Goal: Task Accomplishment & Management: Use online tool/utility

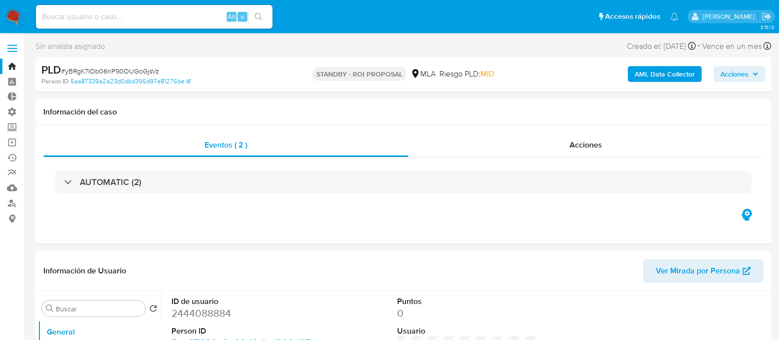
select select "10"
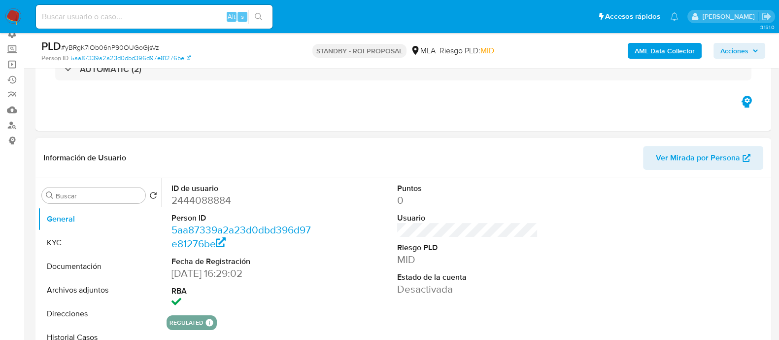
scroll to position [123, 0]
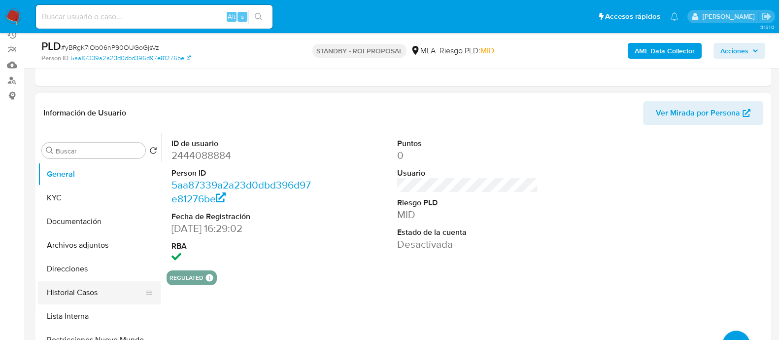
click at [94, 288] on button "Historial Casos" at bounding box center [95, 293] width 115 height 24
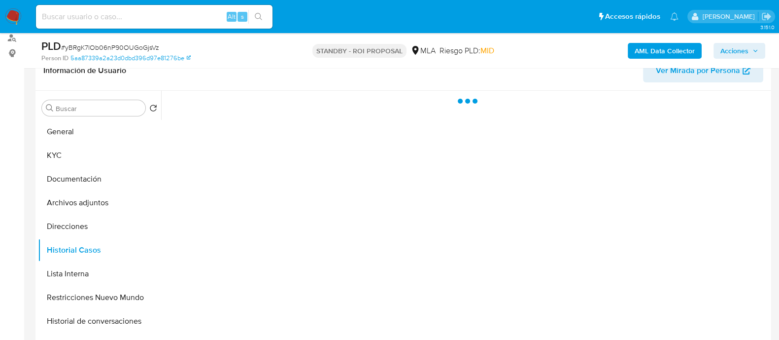
scroll to position [185, 0]
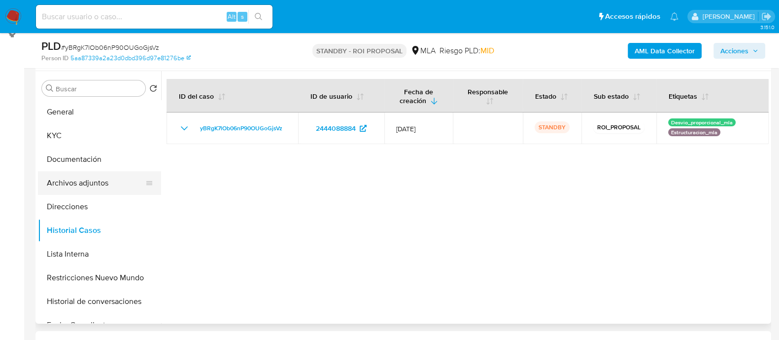
click at [78, 186] on button "Archivos adjuntos" at bounding box center [95, 183] width 115 height 24
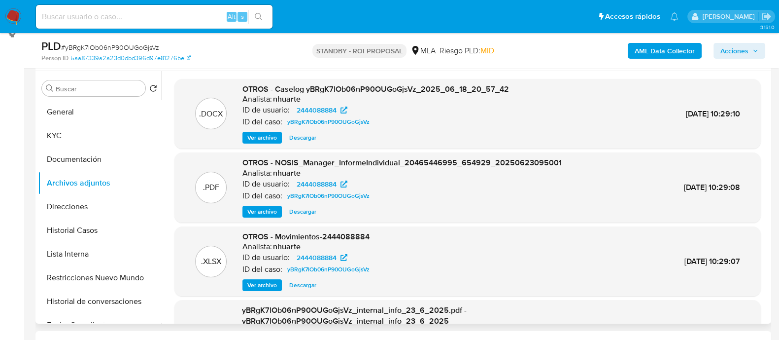
click at [303, 137] on span "Descargar" at bounding box center [302, 138] width 27 height 10
click at [170, 13] on input at bounding box center [154, 16] width 237 height 13
paste input "AtLAyu6ccy6ZOSXKVuzz2rTM"
type input "AtLAyu6ccy6ZOSXKVuzz2rTM"
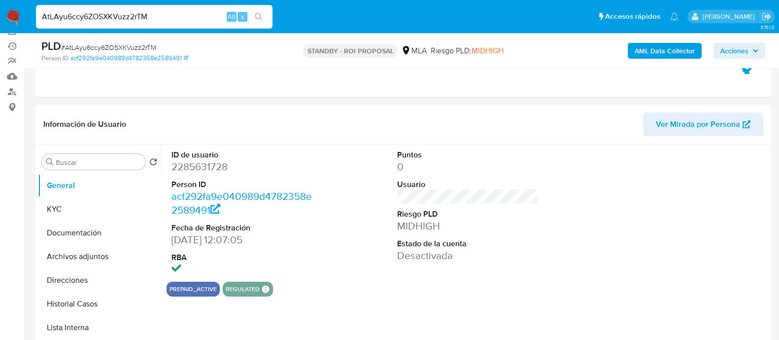
scroll to position [123, 0]
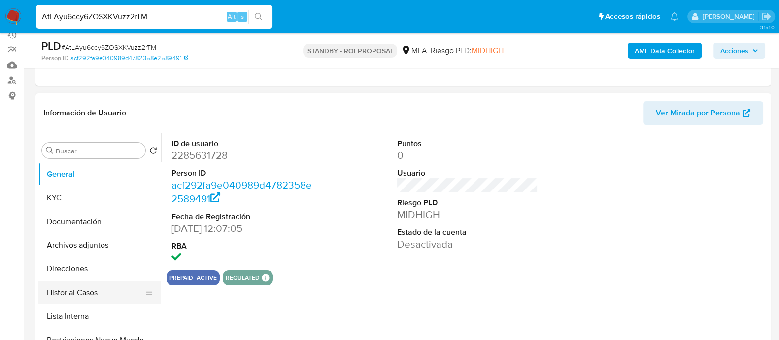
select select "10"
click at [104, 282] on button "Historial Casos" at bounding box center [95, 293] width 115 height 24
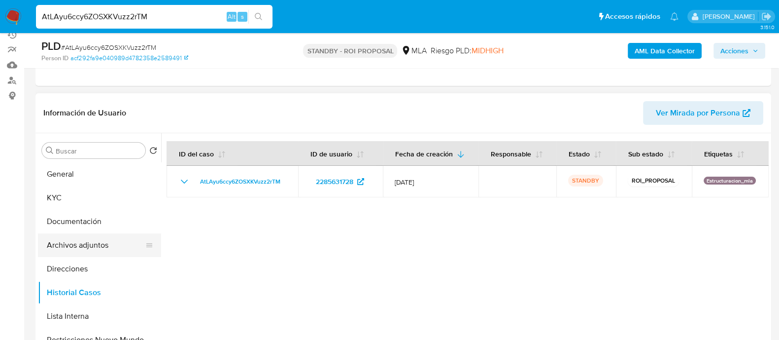
click at [106, 244] on button "Archivos adjuntos" at bounding box center [95, 245] width 115 height 24
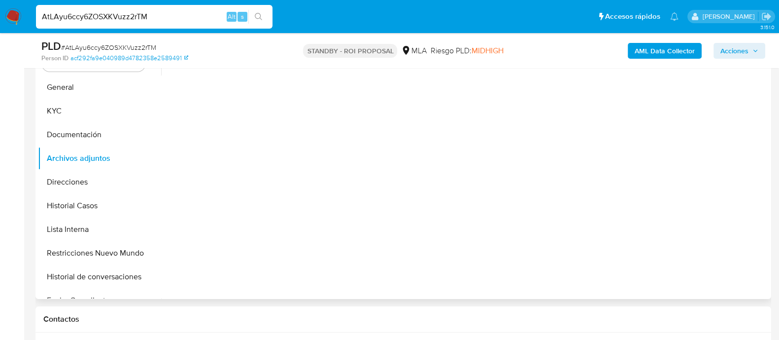
scroll to position [185, 0]
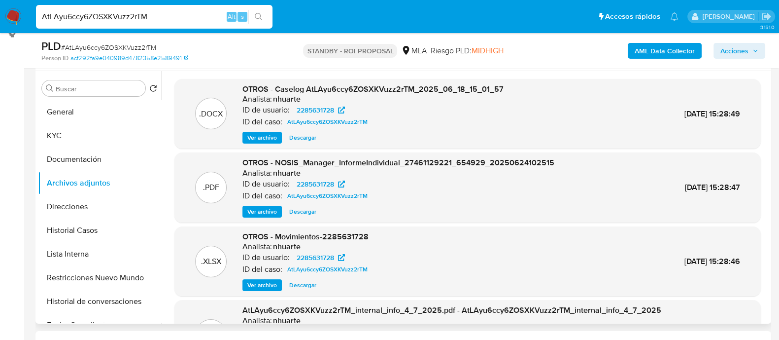
click at [298, 136] on span "Descargar" at bounding box center [302, 138] width 27 height 10
drag, startPoint x: 152, startPoint y: 21, endPoint x: 0, endPoint y: -21, distance: 158.1
paste input "UaEaCAUUFwcj2m7KSY8gaHby"
type input "UaEaCAUUFwcj2m7KSY8gaHby"
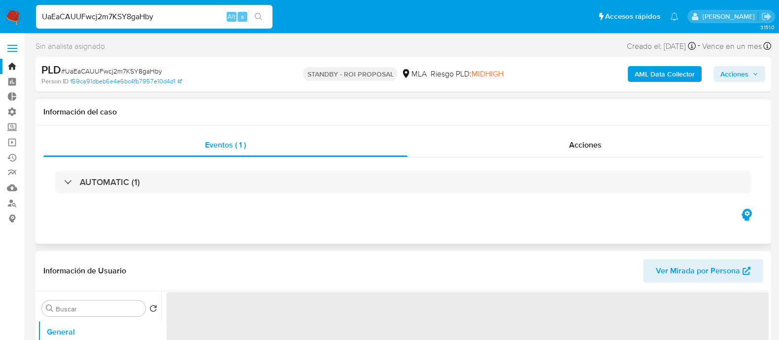
scroll to position [123, 0]
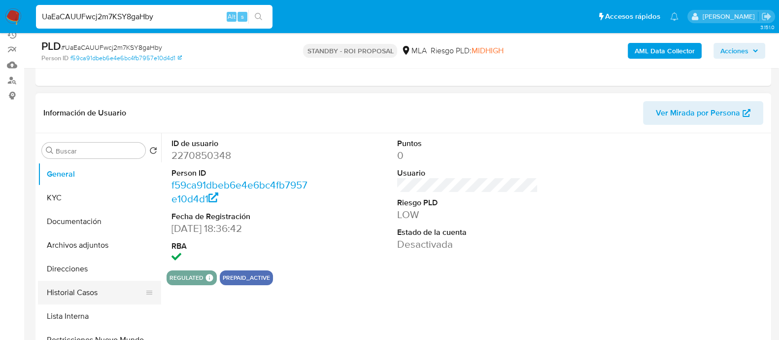
select select "10"
click at [87, 290] on button "Historial Casos" at bounding box center [95, 293] width 115 height 24
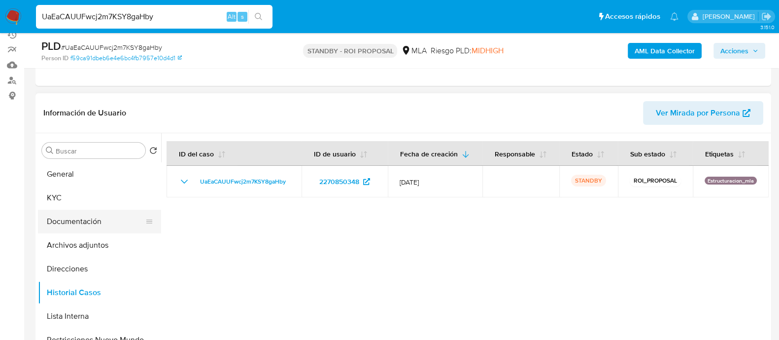
click at [110, 214] on button "Documentación" at bounding box center [95, 222] width 115 height 24
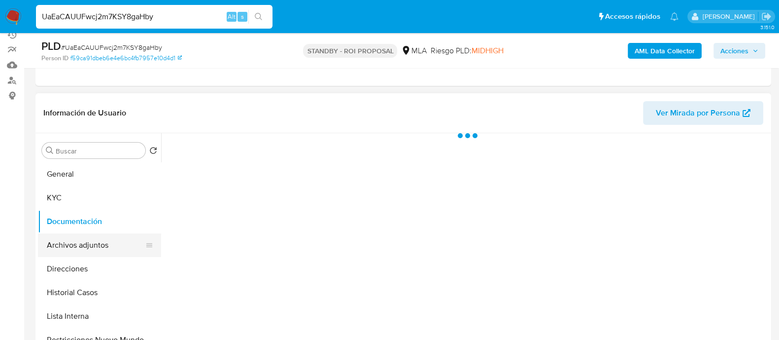
click at [110, 233] on button "Archivos adjuntos" at bounding box center [95, 245] width 115 height 24
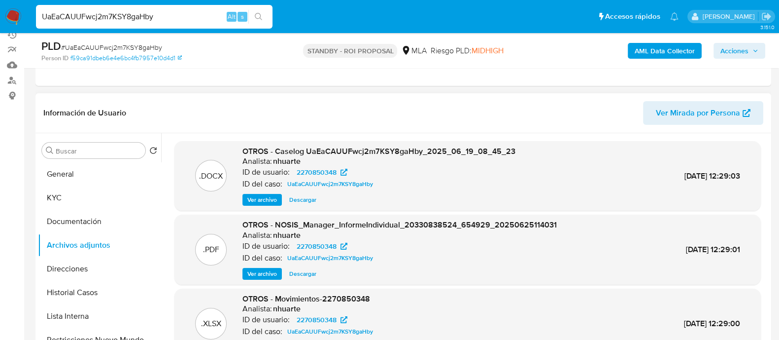
click at [306, 201] on span "Descargar" at bounding box center [302, 200] width 27 height 10
drag, startPoint x: 70, startPoint y: -4, endPoint x: 0, endPoint y: -17, distance: 70.7
paste input "vgn3Be26SZsawjrxVAdNjOwa"
type input "vgn3Be26SZsawjrxVAdNjOwa"
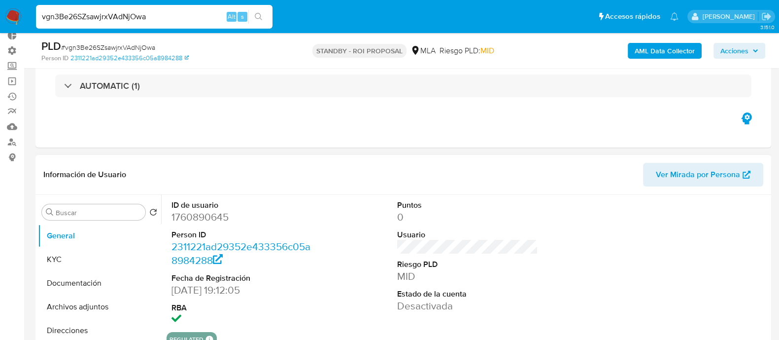
select select "10"
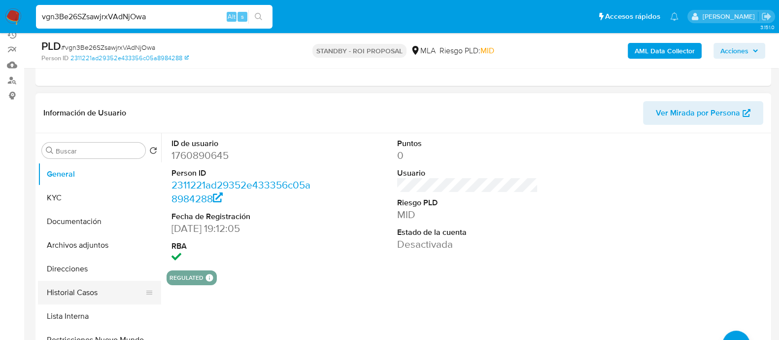
click at [95, 294] on button "Historial Casos" at bounding box center [95, 293] width 115 height 24
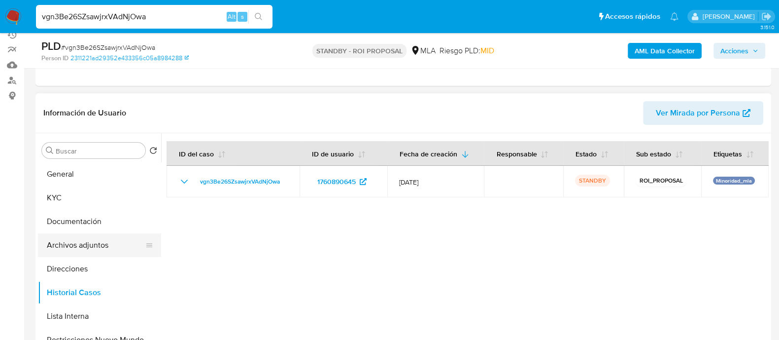
click at [90, 247] on button "Archivos adjuntos" at bounding box center [95, 245] width 115 height 24
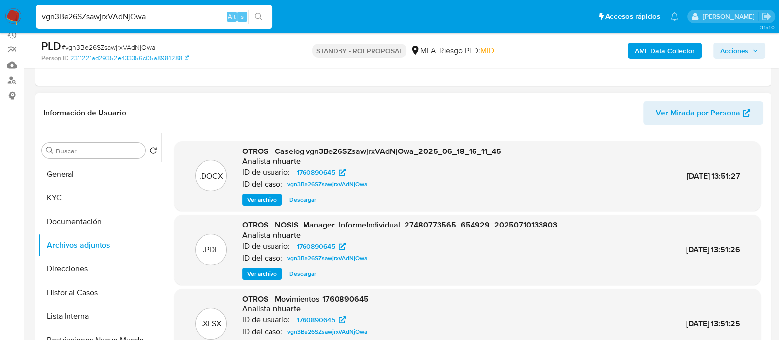
scroll to position [185, 0]
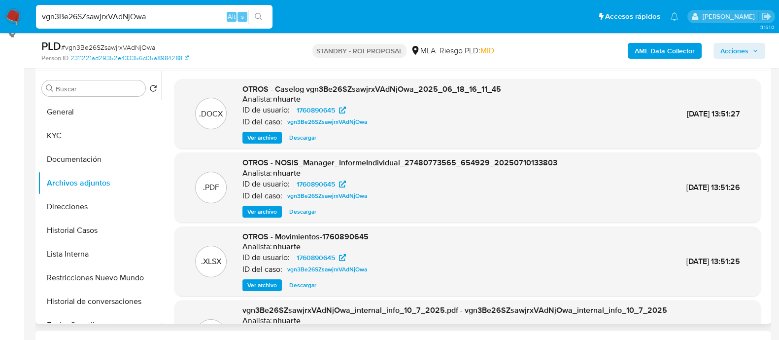
click at [306, 134] on span "Descargar" at bounding box center [302, 138] width 27 height 10
drag, startPoint x: 165, startPoint y: 10, endPoint x: 0, endPoint y: -19, distance: 167.7
paste input "9SR6TDK7RXrNGwogWjWH8eM"
type input "9SR6TDK7RXrNGwogWjWH8eMa"
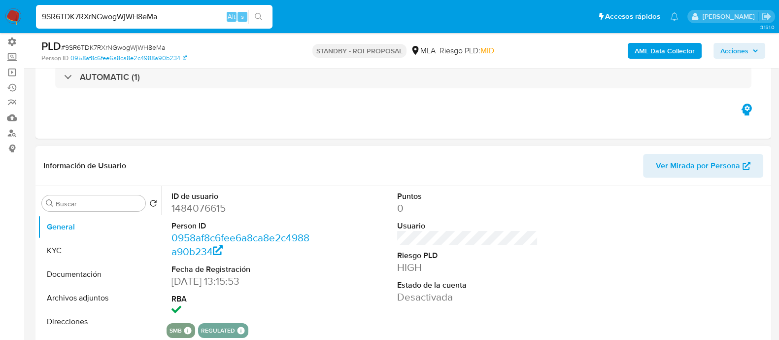
scroll to position [185, 0]
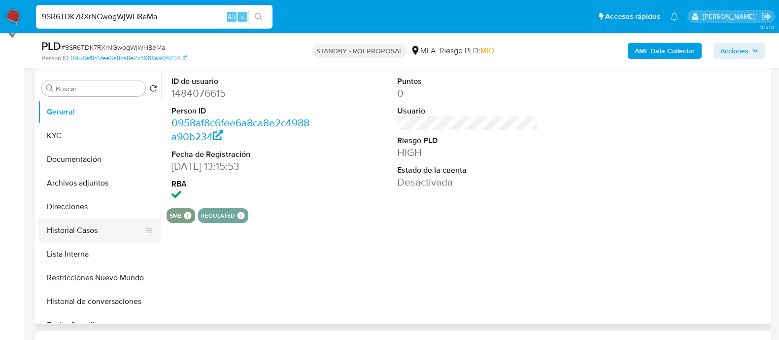
select select "10"
click at [77, 230] on button "Historial Casos" at bounding box center [95, 230] width 115 height 24
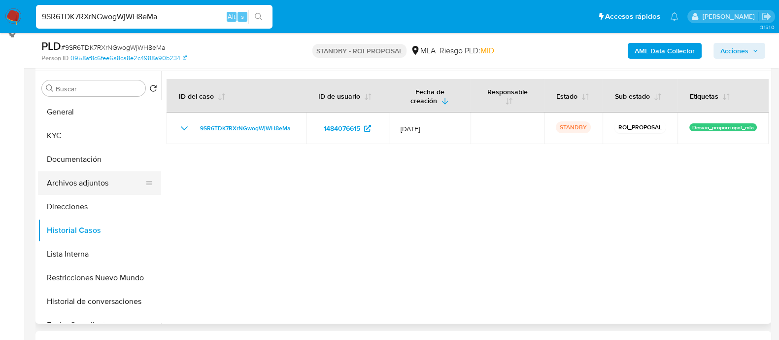
click at [96, 178] on button "Archivos adjuntos" at bounding box center [95, 183] width 115 height 24
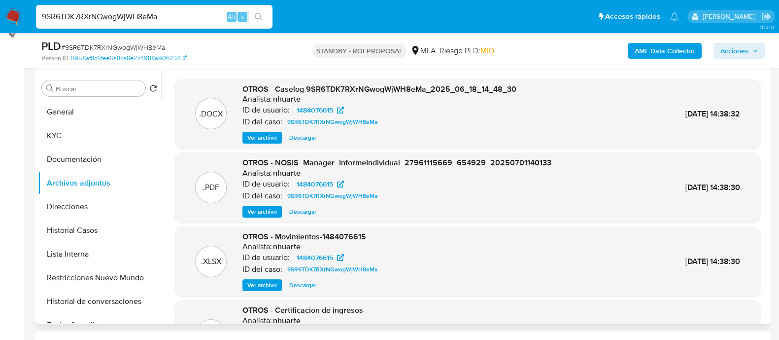
click at [306, 137] on span "Descargar" at bounding box center [302, 138] width 27 height 10
drag, startPoint x: 142, startPoint y: 12, endPoint x: 0, endPoint y: -10, distance: 144.2
paste input "0ILCX1JnVU0jDBu6UiKTL54Z"
type input "0ILCX1JnVU0jDBu6UiKTL54Z"
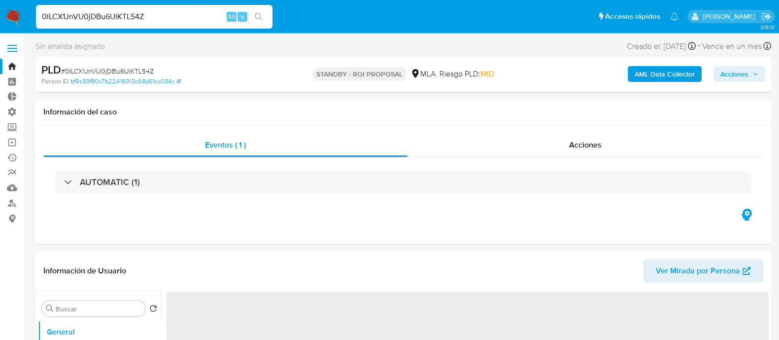
select select "10"
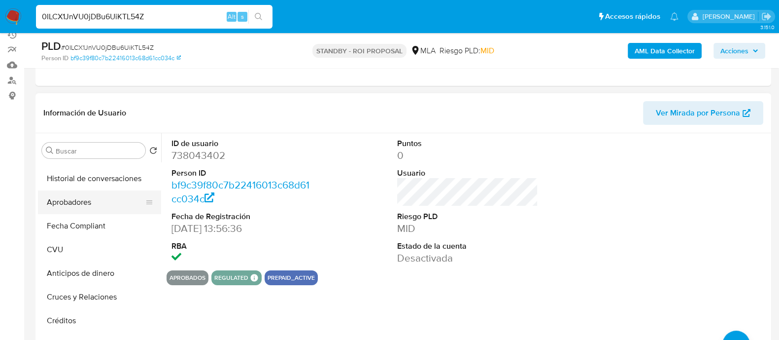
scroll to position [123, 0]
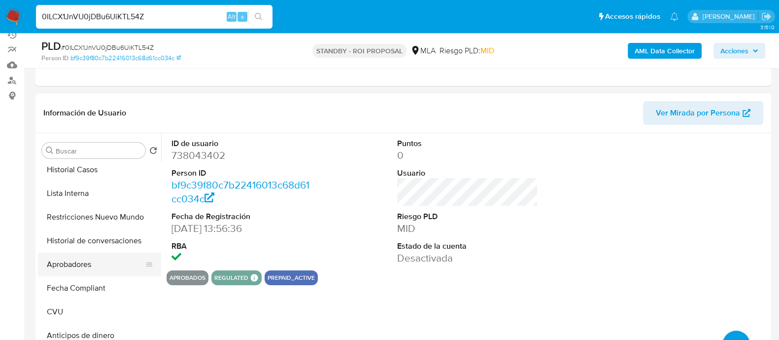
click at [89, 269] on button "Aprobadores" at bounding box center [95, 264] width 115 height 24
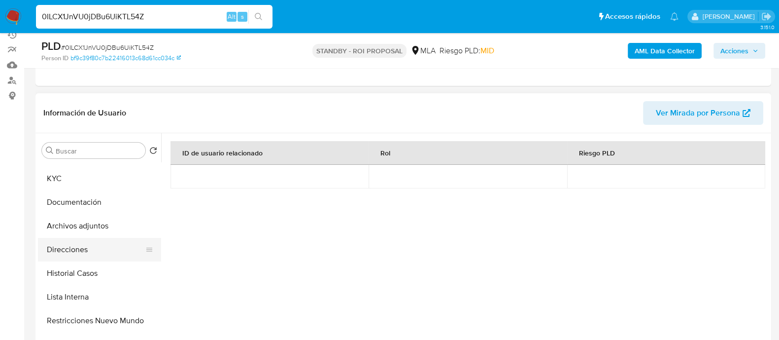
scroll to position [0, 0]
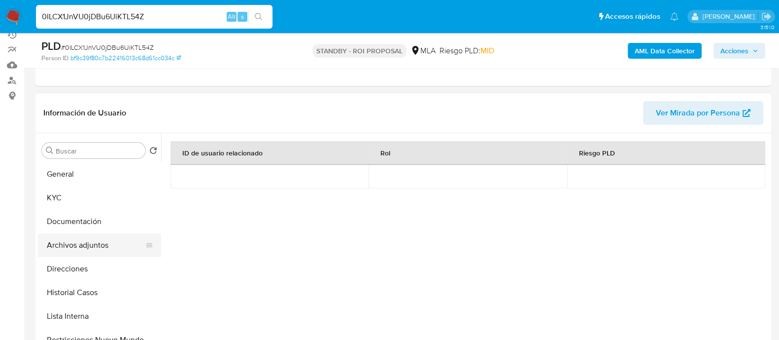
click at [108, 237] on button "Archivos adjuntos" at bounding box center [95, 245] width 115 height 24
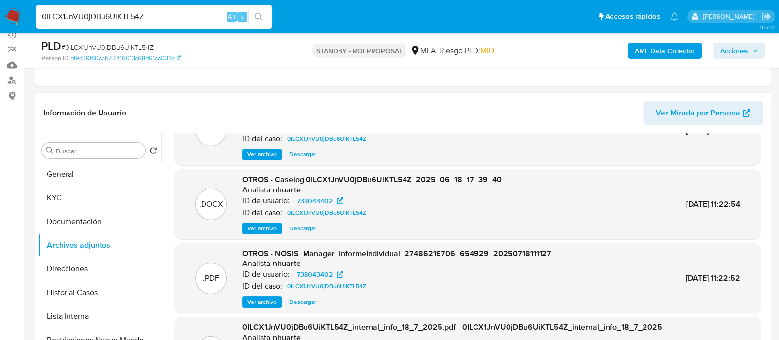
scroll to position [61, 0]
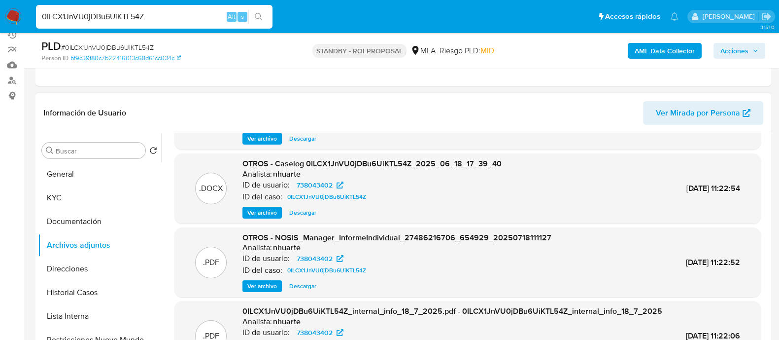
click at [308, 210] on span "Descargar" at bounding box center [302, 213] width 27 height 10
drag, startPoint x: 156, startPoint y: 19, endPoint x: 0, endPoint y: 0, distance: 157.3
click at [0, 0] on nav "Pausado Ver notificaciones 0ILCX1JnVU0jDBu6UiKTL54Z Alt s Accesos rápidos Presi…" at bounding box center [389, 16] width 779 height 33
paste input "SP9fsqalP8SgZFsSp7RW2v7R"
type input "SP9fsqalP8SgZFsSp7RW2v7R"
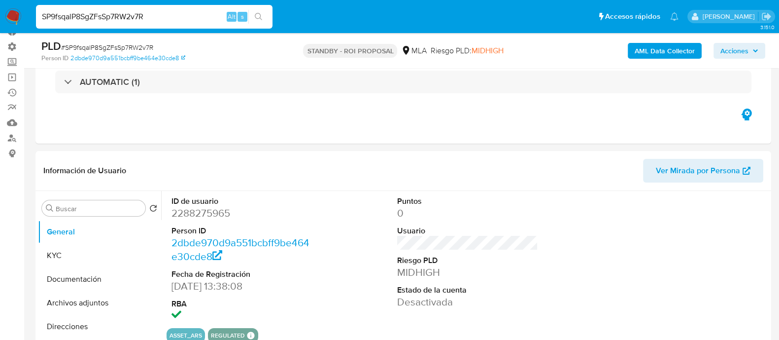
scroll to position [123, 0]
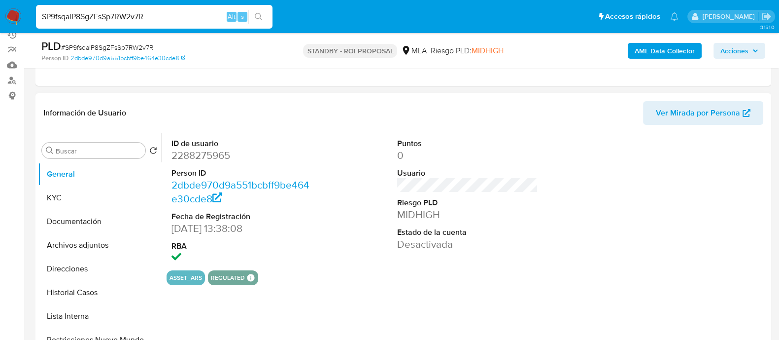
select select "10"
click at [84, 294] on button "Historial Casos" at bounding box center [95, 293] width 115 height 24
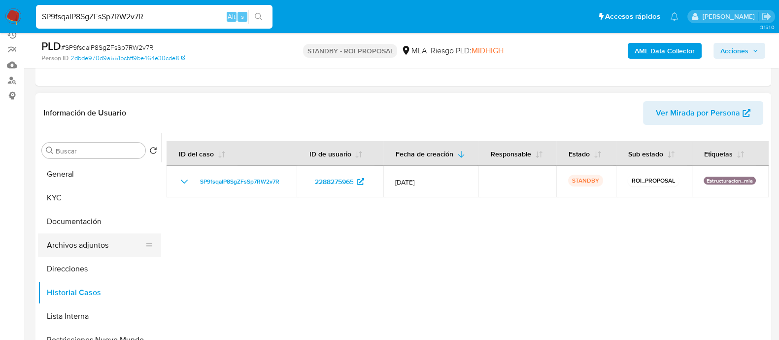
click at [108, 238] on button "Archivos adjuntos" at bounding box center [95, 245] width 115 height 24
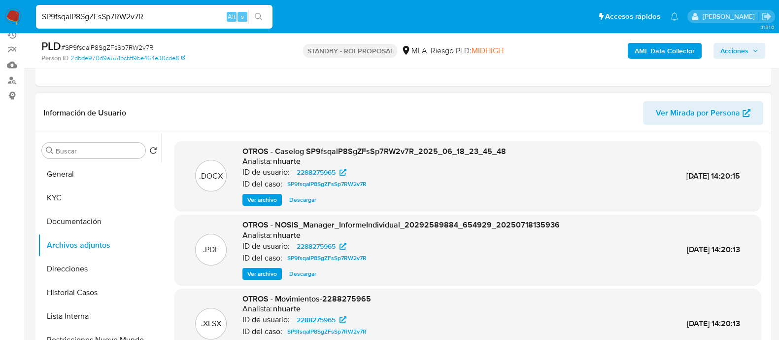
click at [306, 201] on span "Descargar" at bounding box center [302, 200] width 27 height 10
drag, startPoint x: 154, startPoint y: 21, endPoint x: 2, endPoint y: 4, distance: 152.3
click at [3, 4] on nav "Pausado Ver notificaciones SP9fsqalP8SgZFsSp7RW2v7R Alt s Accesos rápidos Presi…" at bounding box center [389, 16] width 779 height 33
paste input "mMntnyjbXJ4lvkLCnwzautyW"
type input "mMntnyjbXJ4lvkLCnwzautyW"
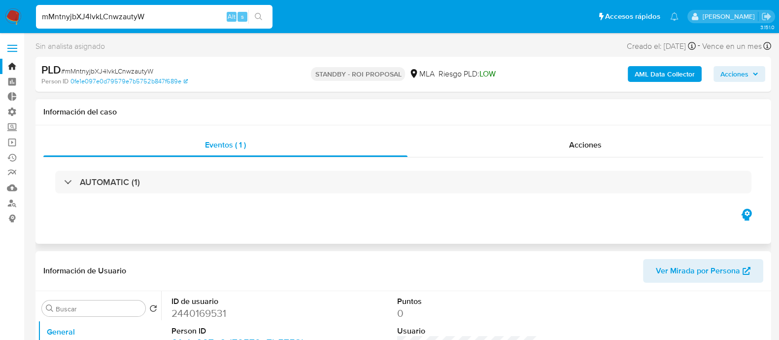
select select "10"
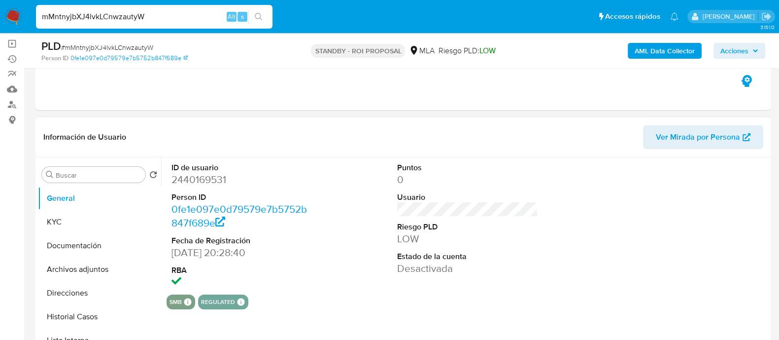
scroll to position [185, 0]
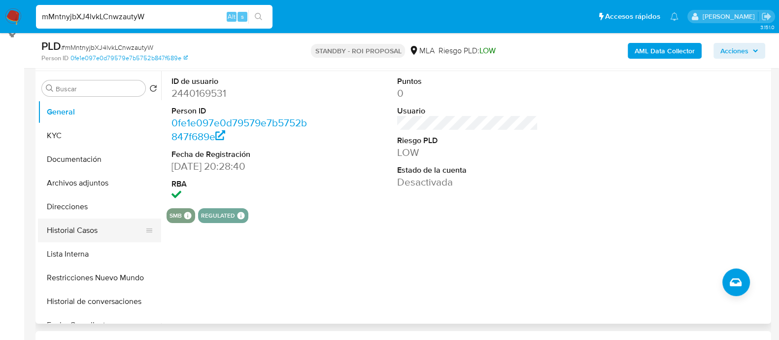
click at [107, 224] on button "Historial Casos" at bounding box center [95, 230] width 115 height 24
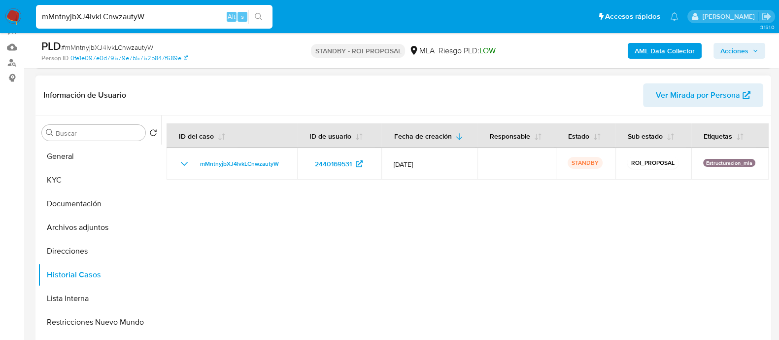
scroll to position [123, 0]
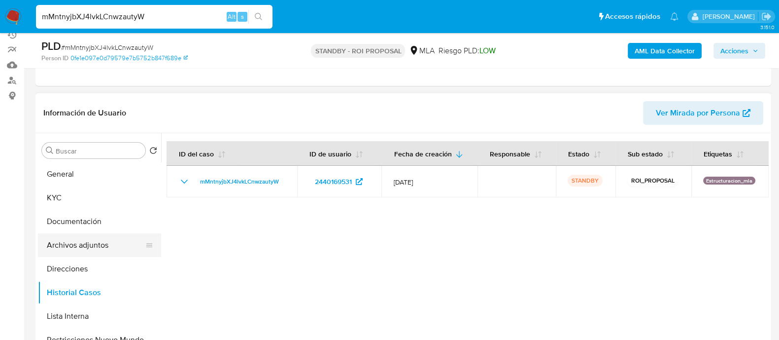
click at [85, 242] on button "Archivos adjuntos" at bounding box center [95, 245] width 115 height 24
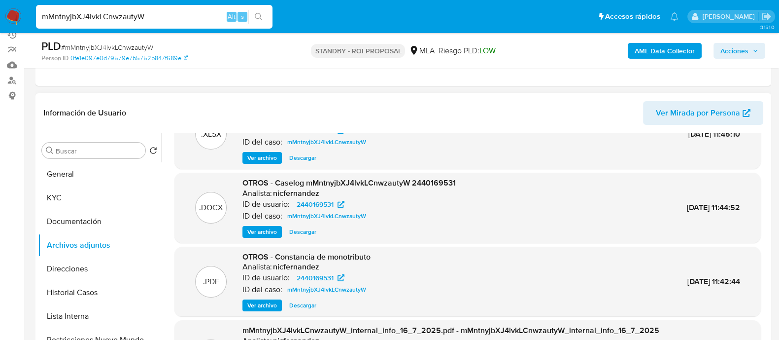
scroll to position [61, 0]
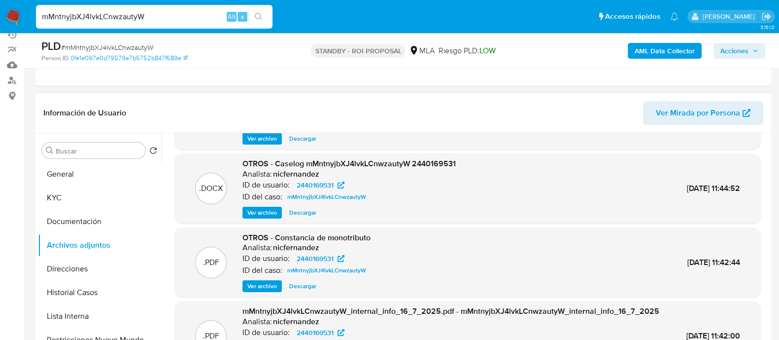
click at [309, 210] on span "Descargar" at bounding box center [302, 213] width 27 height 10
drag, startPoint x: 155, startPoint y: 15, endPoint x: 0, endPoint y: 0, distance: 156.0
click at [0, 0] on nav "Pausado Ver notificaciones mMntnyjbXJ4lvkLCnwzautyW Alt s Accesos rápidos Presi…" at bounding box center [389, 16] width 779 height 33
paste input "DpV5P9pNVs4INj4JSQ3e5RSI"
type input "DpV5P9pNVs4INj4JSQ3e5RSI"
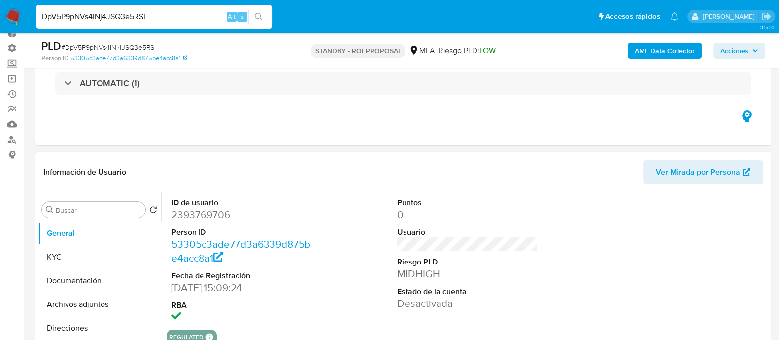
scroll to position [123, 0]
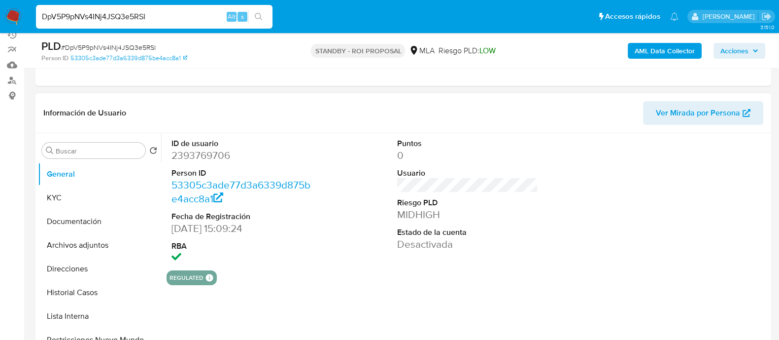
select select "10"
click at [111, 246] on button "Archivos adjuntos" at bounding box center [95, 245] width 115 height 24
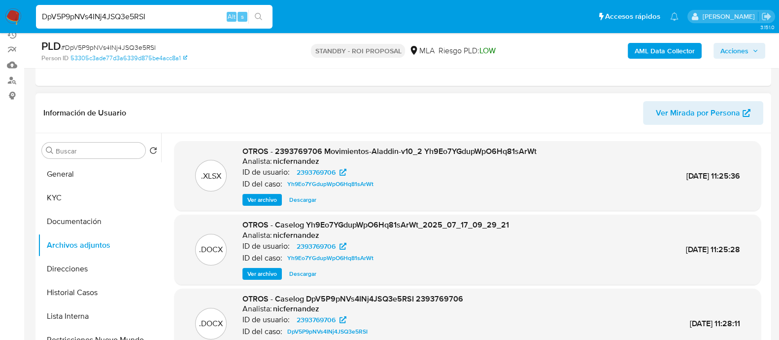
scroll to position [185, 0]
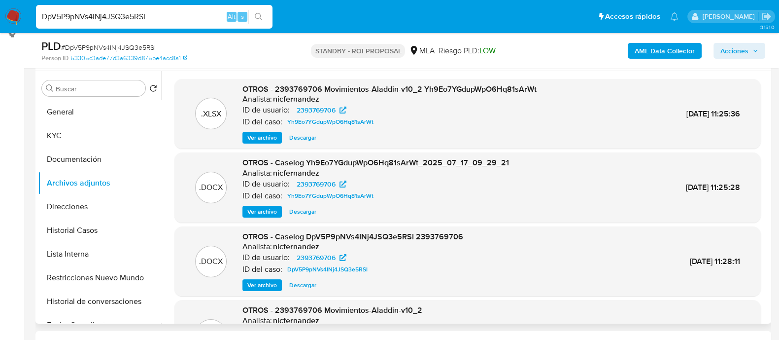
click at [301, 212] on span "Descargar" at bounding box center [302, 212] width 27 height 10
drag, startPoint x: 178, startPoint y: 12, endPoint x: 0, endPoint y: -8, distance: 179.1
paste input "rznc2pzEPEijs1CoooVKdfXR"
type input "rznc2pzEPEijs1CoooVKdfXR"
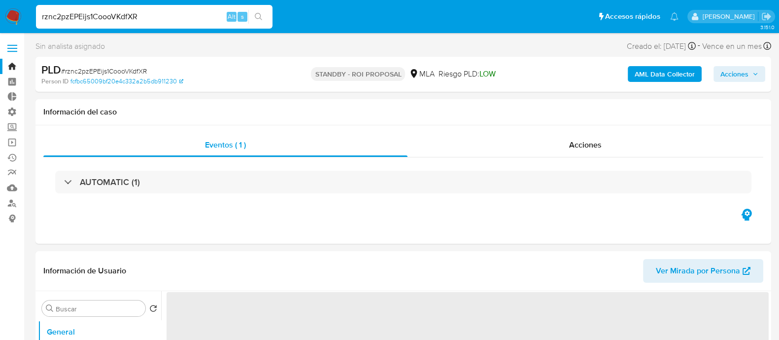
select select "10"
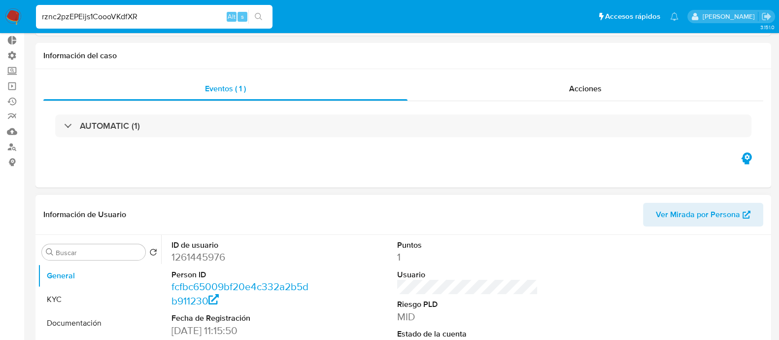
scroll to position [123, 0]
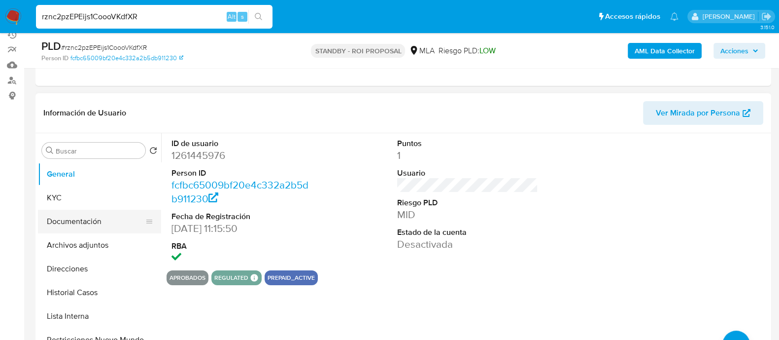
click at [100, 229] on button "Documentación" at bounding box center [95, 222] width 115 height 24
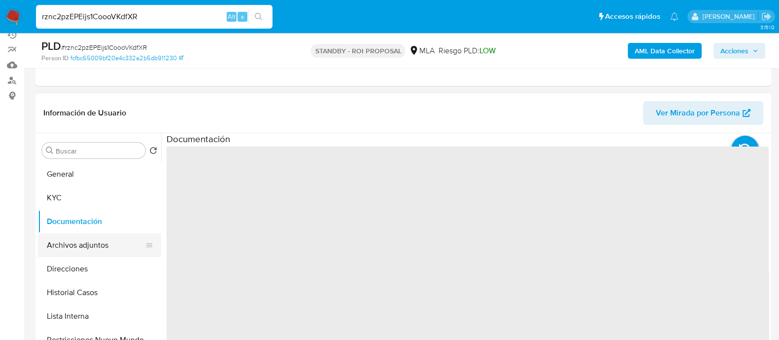
click at [104, 246] on button "Archivos adjuntos" at bounding box center [95, 245] width 115 height 24
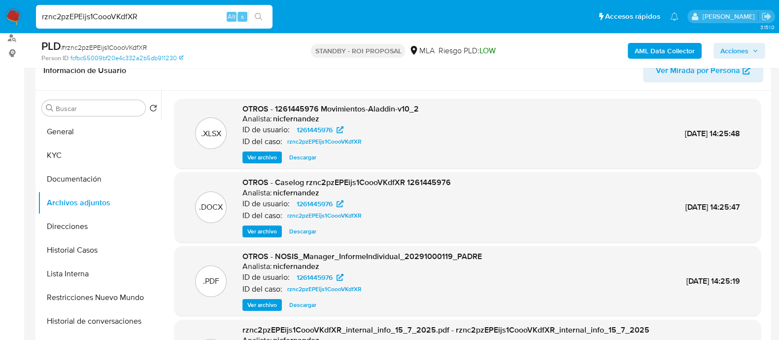
scroll to position [185, 0]
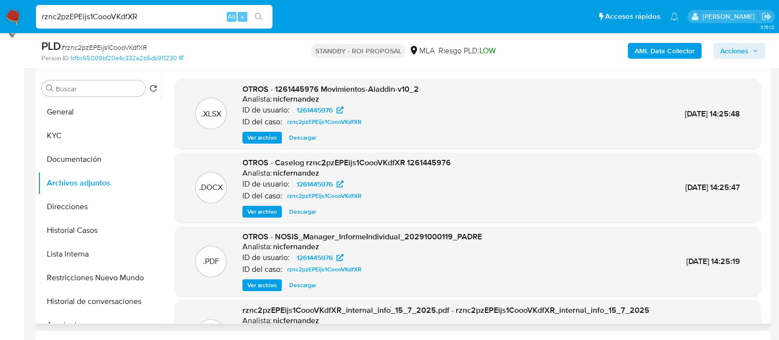
click at [304, 210] on span "Descargar" at bounding box center [302, 212] width 27 height 10
drag, startPoint x: 153, startPoint y: 21, endPoint x: 0, endPoint y: 0, distance: 154.2
click at [0, 0] on nav "Pausado Ver notificaciones rznc2pzEPEijs1CoooVKdfXR Alt s Accesos rápidos Presi…" at bounding box center [389, 16] width 779 height 33
paste input "RDeGMljtlWMekCk7ByfdmbxV"
type input "RDeGMljtlWMekCk7ByfdmbxV"
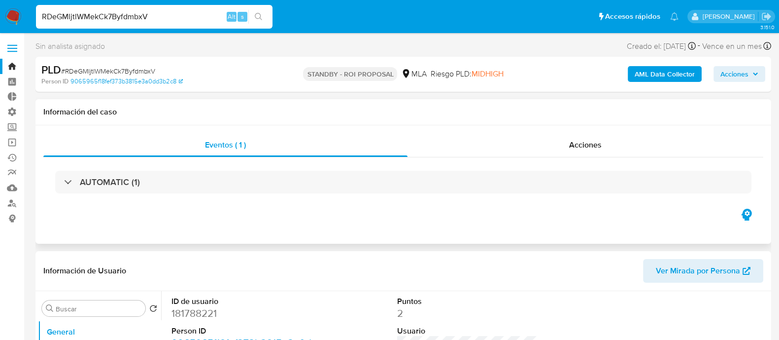
select select "10"
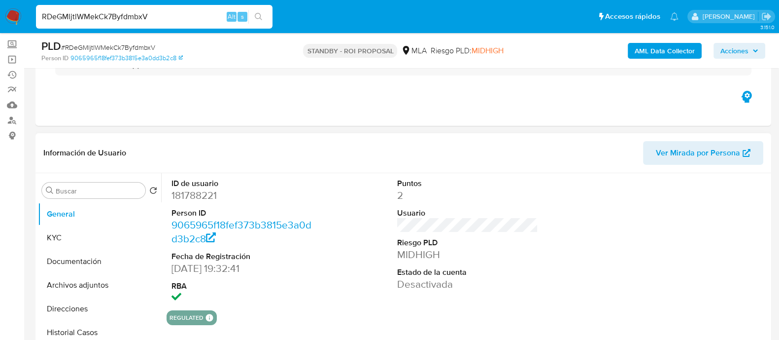
scroll to position [123, 0]
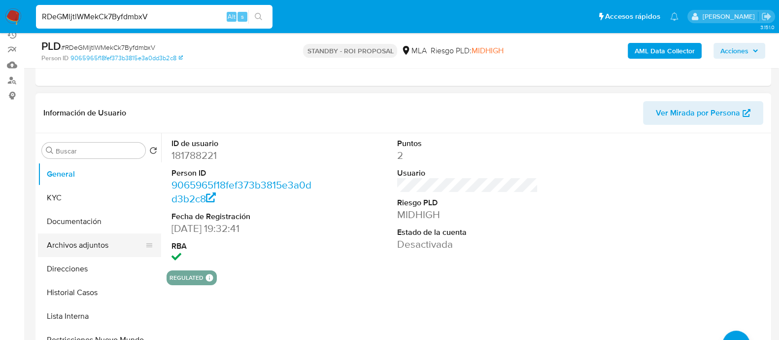
click at [101, 245] on button "Archivos adjuntos" at bounding box center [95, 245] width 115 height 24
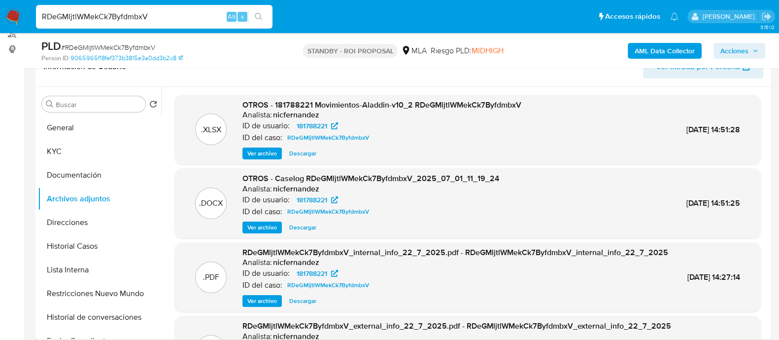
scroll to position [185, 0]
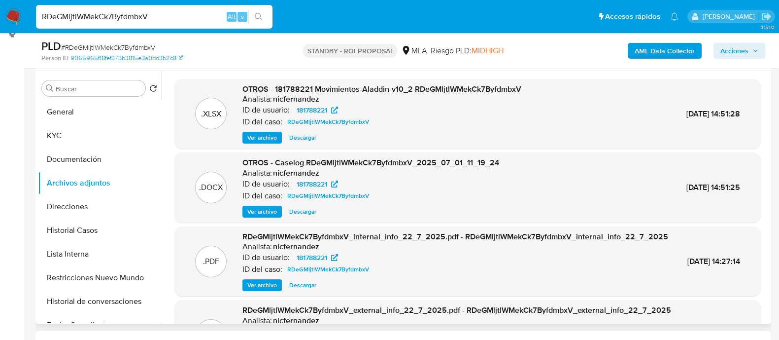
click at [306, 211] on span "Descargar" at bounding box center [302, 212] width 27 height 10
drag, startPoint x: 153, startPoint y: 18, endPoint x: 0, endPoint y: 25, distance: 153.5
click at [0, 25] on nav "Pausado Ver notificaciones RDeGMljtlWMekCk7ByfdmbxV Alt s Accesos rápidos Presi…" at bounding box center [389, 16] width 779 height 33
paste input "2o6lfrmsAp5Y0cu8I1hh4fD3"
type input "2o6lfrmsAp5Y0cu8I1hh4fD3"
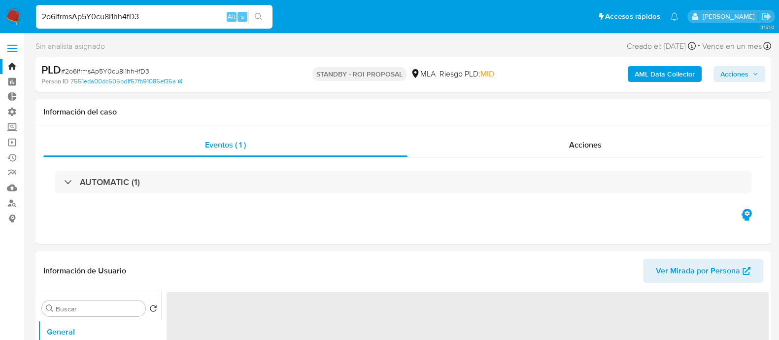
select select "10"
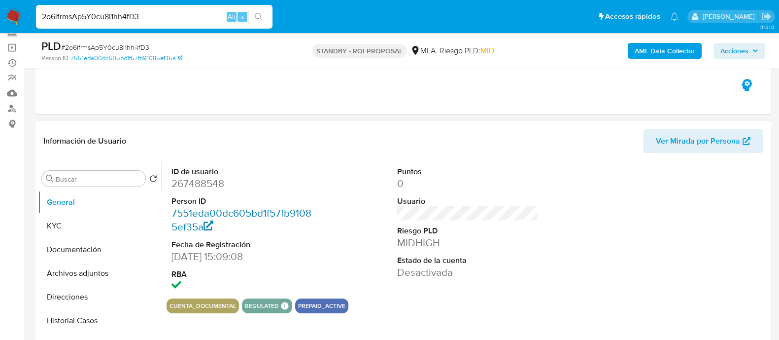
scroll to position [123, 0]
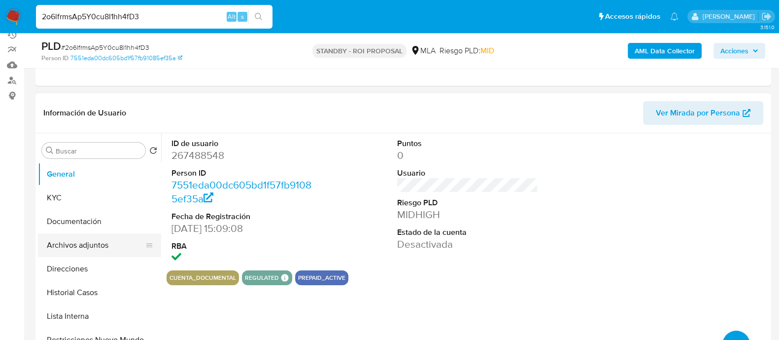
click at [99, 244] on button "Archivos adjuntos" at bounding box center [95, 245] width 115 height 24
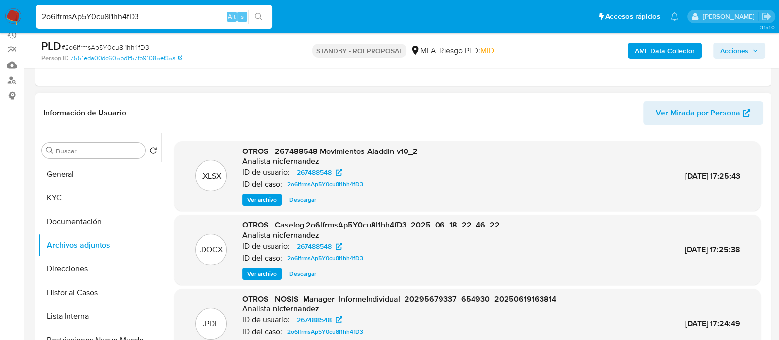
scroll to position [185, 0]
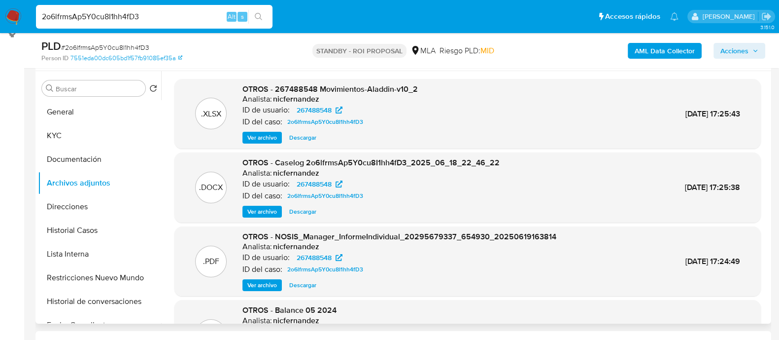
click at [308, 211] on span "Descargar" at bounding box center [302, 212] width 27 height 10
drag, startPoint x: 155, startPoint y: 17, endPoint x: 0, endPoint y: 11, distance: 155.4
click at [0, 11] on nav "Pausado Ver notificaciones 2o6lfrmsAp5Y0cu8I1hh4fD3 Alt s Accesos rápidos Presi…" at bounding box center [389, 16] width 779 height 33
paste input "HZuKFSjdjnvRgR3QLnVGMT2K"
type input "HZuKFSjdjnvRgR3QLnVGMT2K"
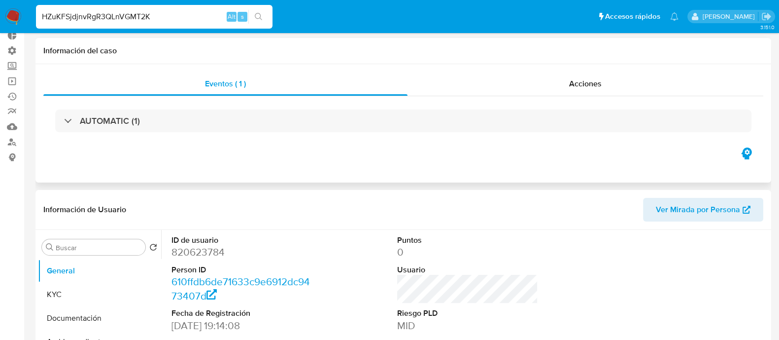
select select "10"
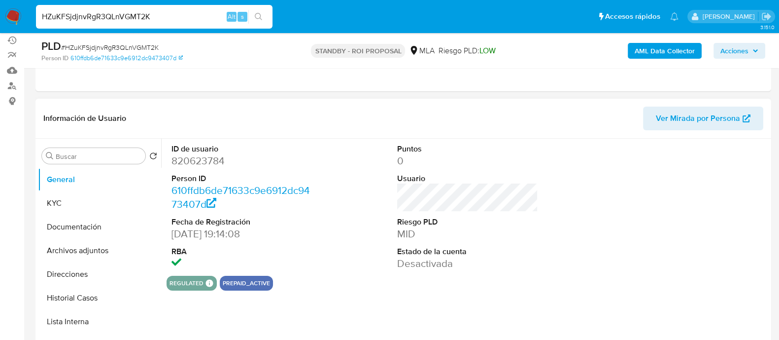
scroll to position [123, 0]
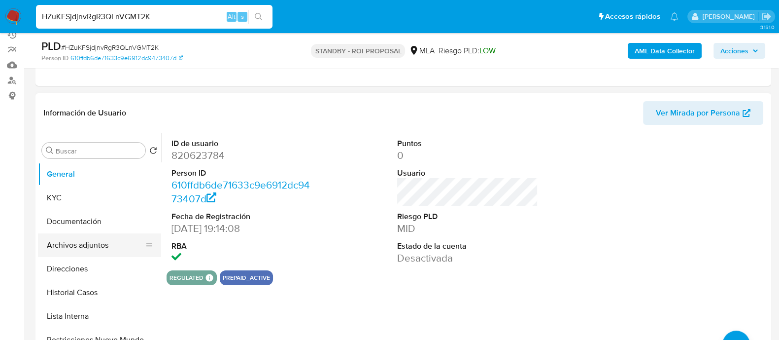
click at [85, 252] on button "Archivos adjuntos" at bounding box center [95, 245] width 115 height 24
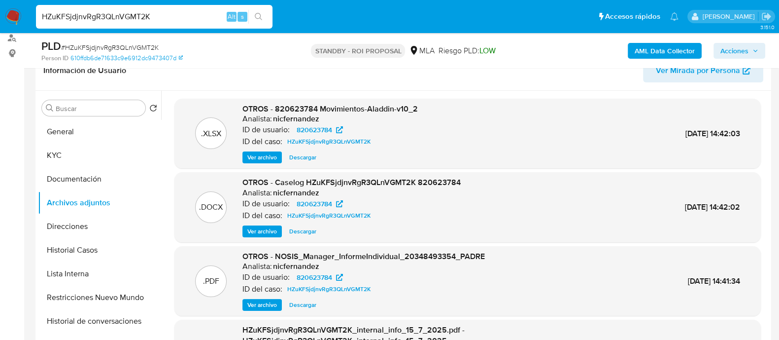
scroll to position [185, 0]
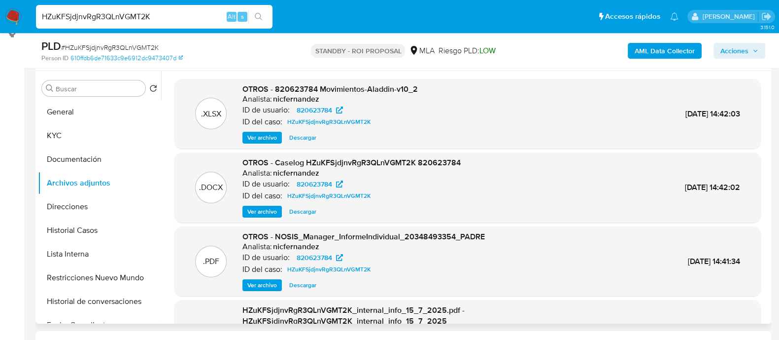
click at [306, 210] on span "Descargar" at bounding box center [302, 212] width 27 height 10
drag, startPoint x: 158, startPoint y: 18, endPoint x: 0, endPoint y: 11, distance: 158.4
click at [0, 11] on nav "Pausado Ver notificaciones HZuKFSjdjnvRgR3QLnVGMT2K Alt s Accesos rápidos Presi…" at bounding box center [389, 16] width 779 height 33
paste input "FS4Yd3ixrXHvWW2GLELIVd7S"
type input "FS4Yd3ixrXHvWW2GLELIVd7S"
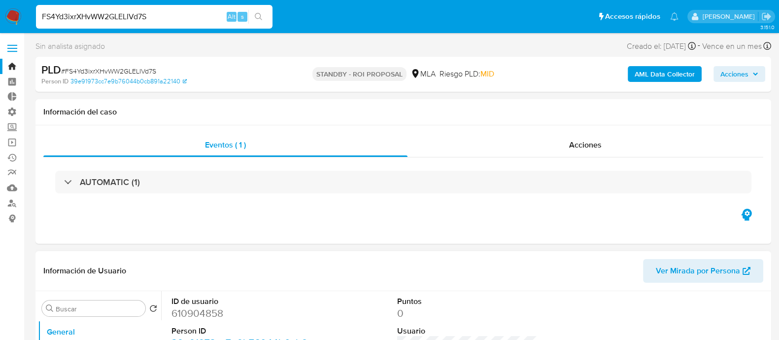
select select "10"
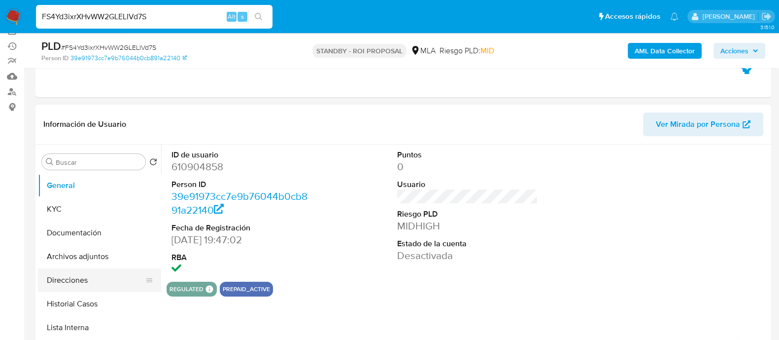
scroll to position [123, 0]
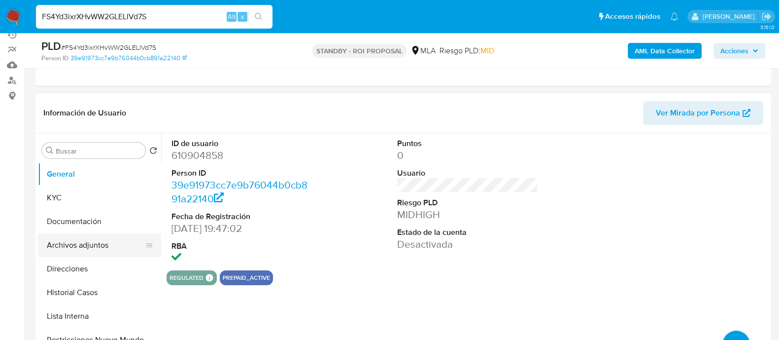
click at [87, 247] on button "Archivos adjuntos" at bounding box center [95, 245] width 115 height 24
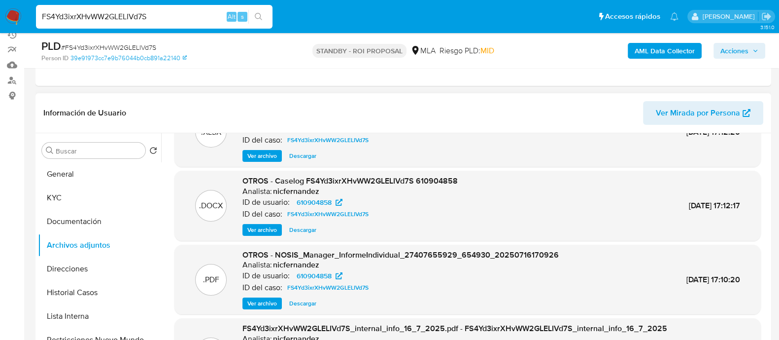
scroll to position [61, 0]
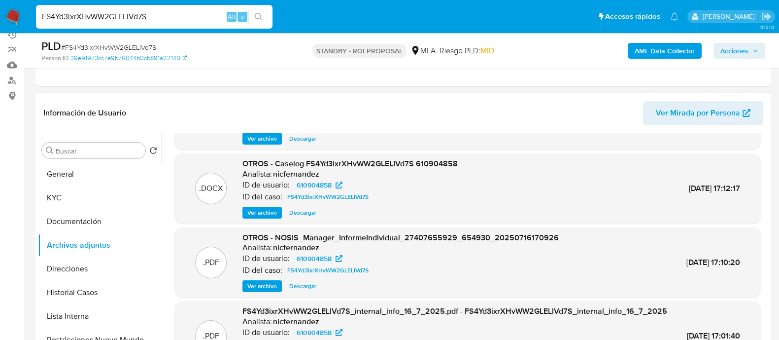
click at [305, 210] on span "Descargar" at bounding box center [302, 213] width 27 height 10
drag, startPoint x: 156, startPoint y: 22, endPoint x: 13, endPoint y: 13, distance: 143.3
click at [13, 13] on nav "Pausado Ver notificaciones FS4Yd3ixrXHvWW2GLELIVd7S Alt s Accesos rápidos Presi…" at bounding box center [389, 16] width 779 height 33
paste input "zvon0pfwamOsy77eMzqfavXe"
type input "zvon0pfwamOsy77eMzqfavXe"
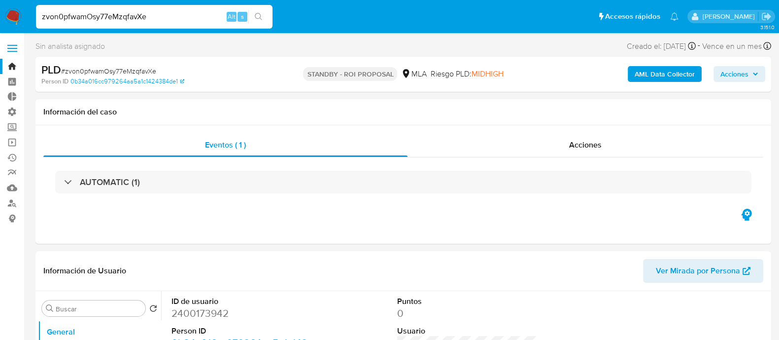
select select "10"
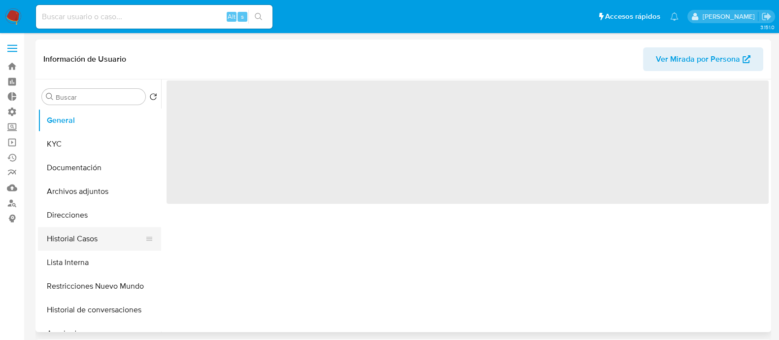
click at [73, 238] on button "Historial Casos" at bounding box center [95, 239] width 115 height 24
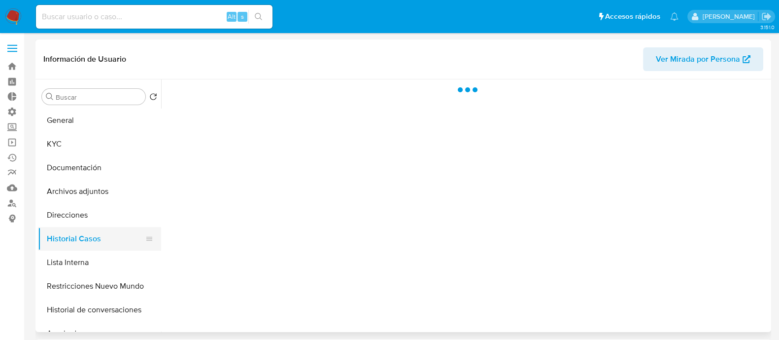
select select "10"
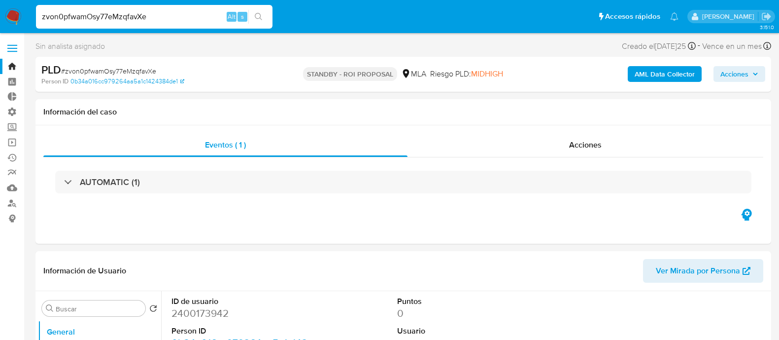
select select "10"
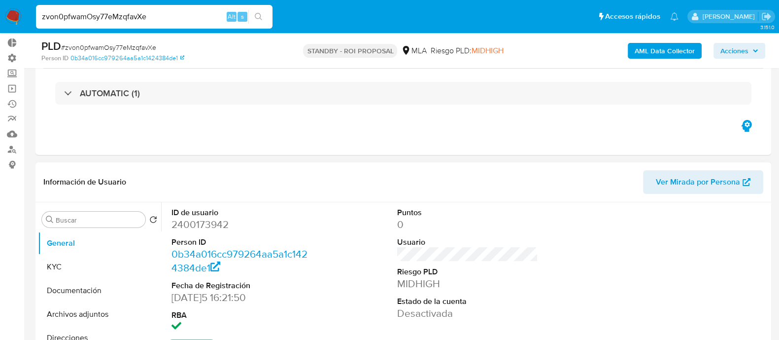
scroll to position [123, 0]
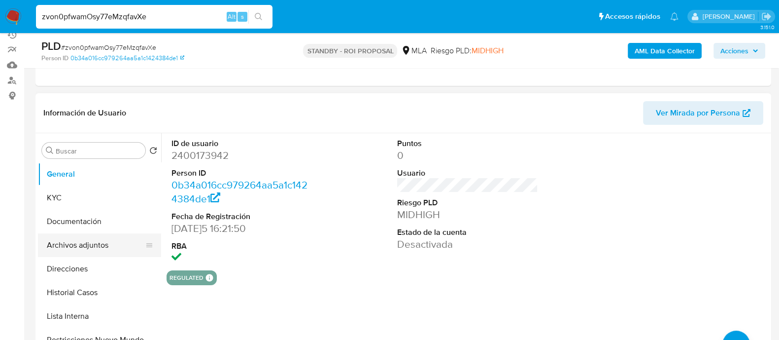
click at [105, 247] on button "Archivos adjuntos" at bounding box center [95, 245] width 115 height 24
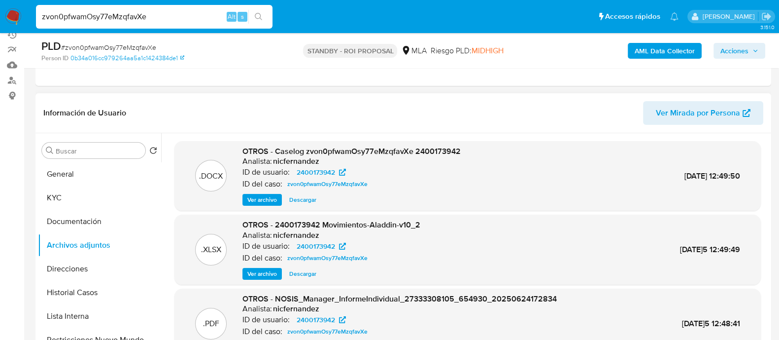
scroll to position [185, 0]
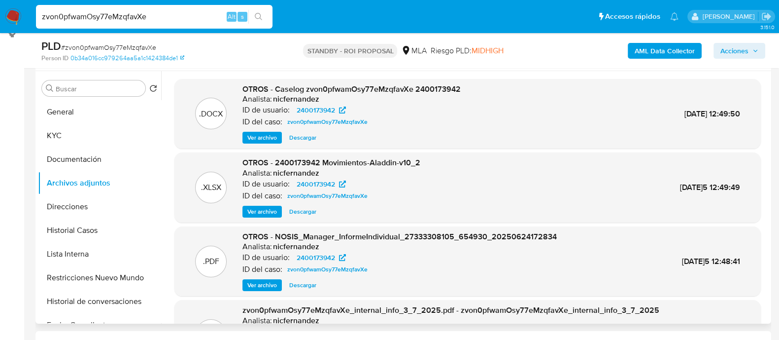
click at [308, 140] on span "Descargar" at bounding box center [302, 138] width 27 height 10
drag, startPoint x: 167, startPoint y: 15, endPoint x: 0, endPoint y: -6, distance: 168.4
paste input "CZQFvQn4WywE2z2gtpwLEhw4"
type input "CZQFvQn4WywE2z2gtpwLEhw4"
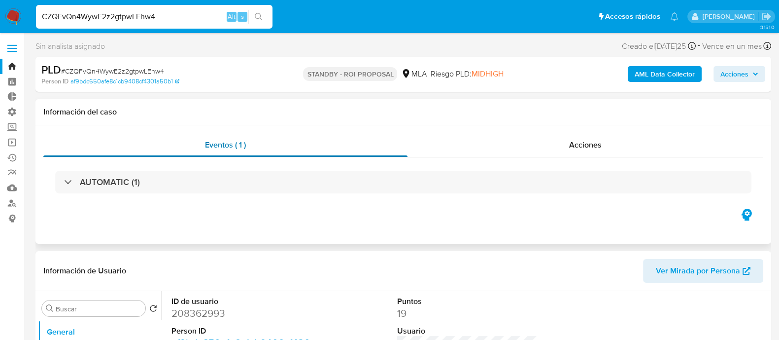
select select "10"
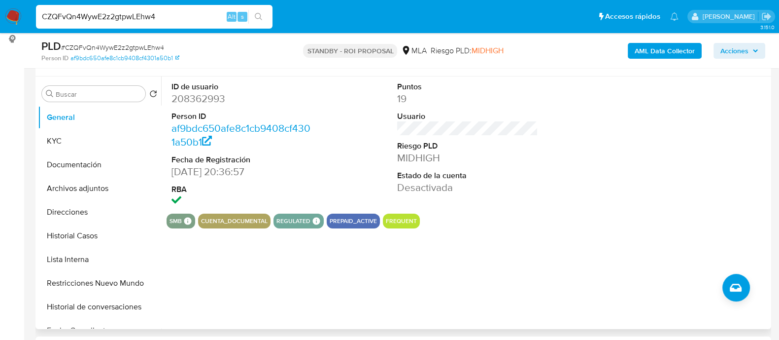
scroll to position [185, 0]
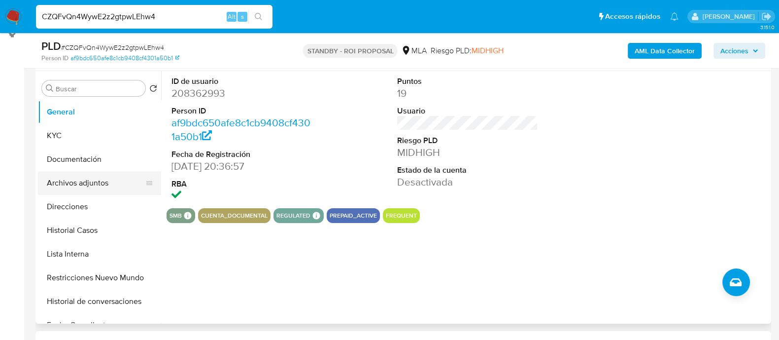
click at [78, 189] on button "Archivos adjuntos" at bounding box center [95, 183] width 115 height 24
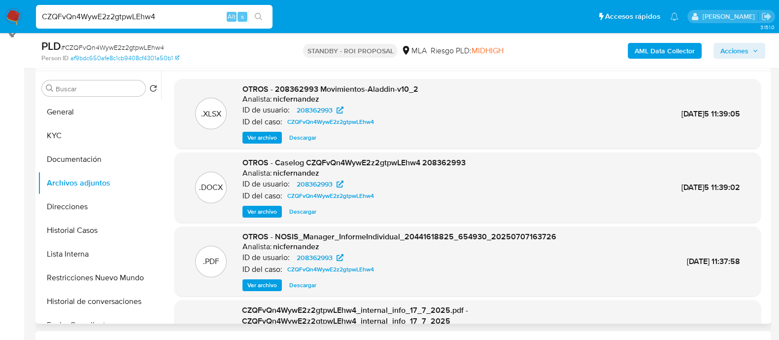
click at [308, 214] on span "Descargar" at bounding box center [302, 212] width 27 height 10
drag, startPoint x: 158, startPoint y: 18, endPoint x: 0, endPoint y: 1, distance: 158.7
click at [0, 1] on nav "Pausado Ver notificaciones CZQFvQn4WywE2z2gtpwLEhw4 Alt s Accesos rápidos Presi…" at bounding box center [389, 16] width 779 height 33
paste input "KpVuPIF2y3iJaTmBgia2P35D"
type input "KpVuPIF2y3iJaTmBgia2P35D"
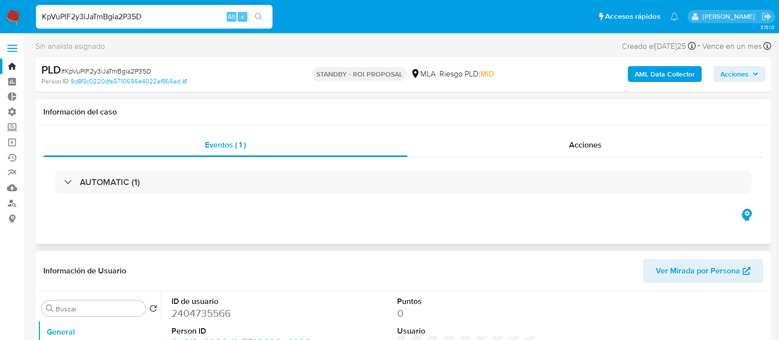
select select "10"
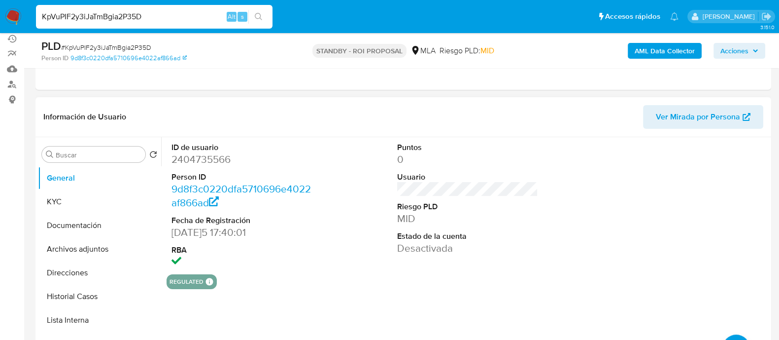
scroll to position [123, 0]
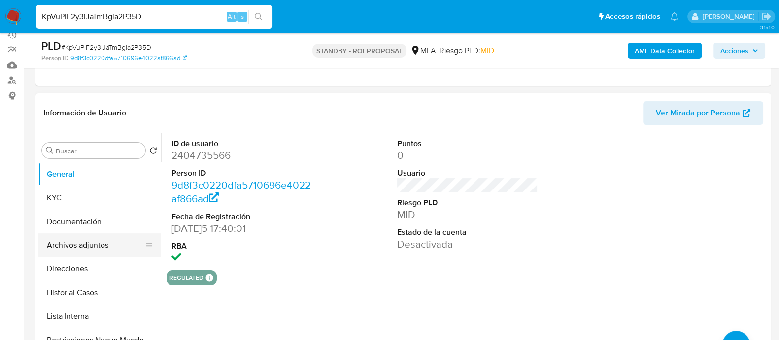
click at [94, 240] on button "Archivos adjuntos" at bounding box center [95, 245] width 115 height 24
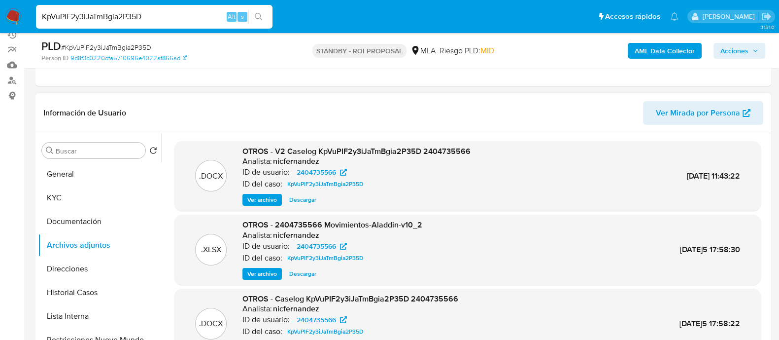
scroll to position [185, 0]
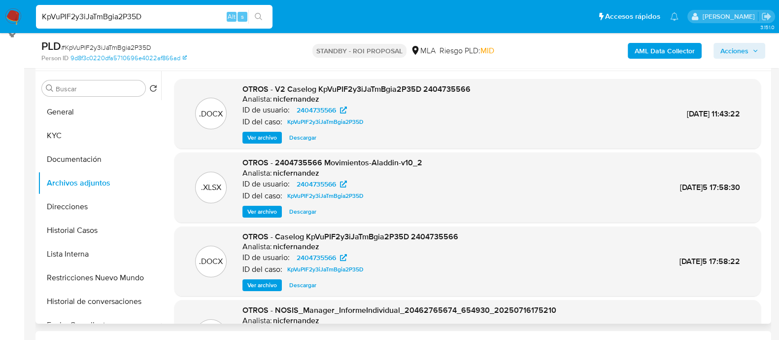
click at [304, 134] on span "Descargar" at bounding box center [302, 138] width 27 height 10
drag, startPoint x: 151, startPoint y: 18, endPoint x: 0, endPoint y: -9, distance: 153.3
paste input "RPrvC7KnRSsg9IvXeXiZLJN2"
type input "RPrvC7KnRSsg9IvXeXiZLJN2"
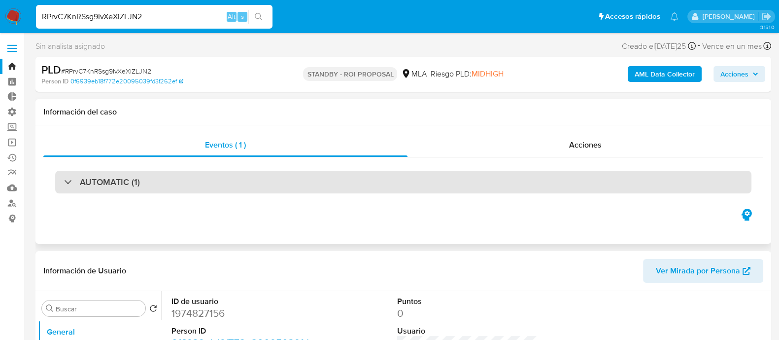
select select "10"
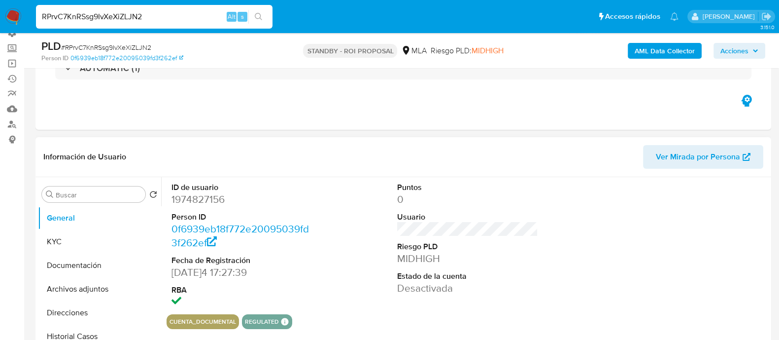
scroll to position [123, 0]
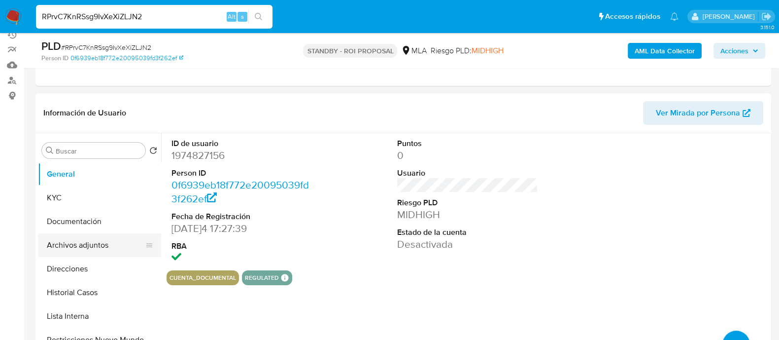
click at [100, 240] on button "Archivos adjuntos" at bounding box center [95, 245] width 115 height 24
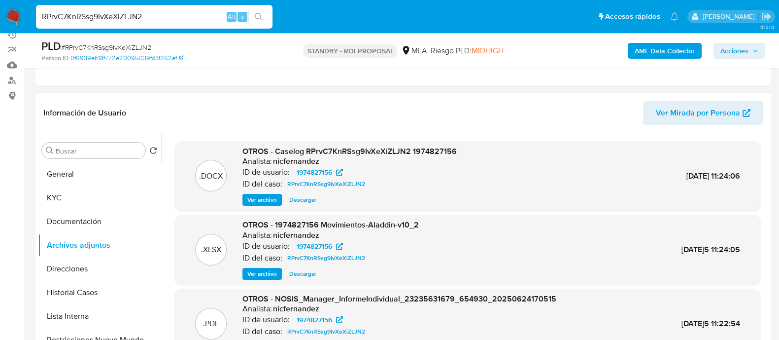
click at [311, 197] on span "Descargar" at bounding box center [302, 200] width 27 height 10
drag, startPoint x: 158, startPoint y: 20, endPoint x: 0, endPoint y: 0, distance: 159.5
click at [0, 0] on nav "Pausado Ver notificaciones RPrvC7KnRSsg9IvXeXiZLJN2 Alt s Accesos rápidos Presi…" at bounding box center [389, 16] width 779 height 33
paste input "rR3pYh3ij4DwsVfOl65qEpRF"
type input "rR3pYh3ij4DwsVfOl65qEpRF"
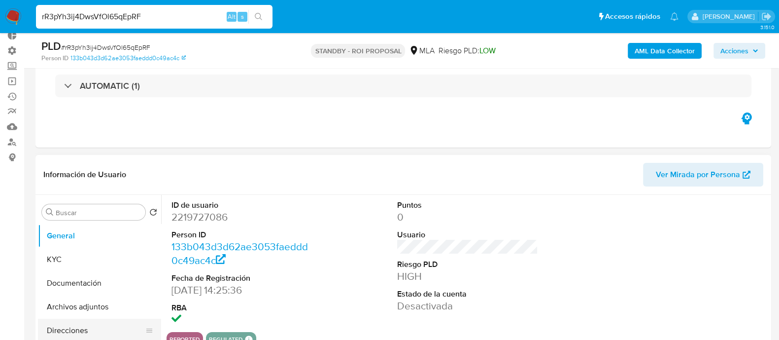
scroll to position [123, 0]
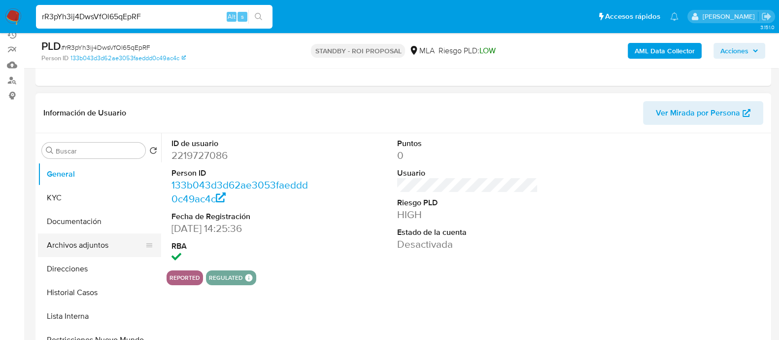
select select "10"
click at [62, 237] on button "Archivos adjuntos" at bounding box center [95, 245] width 115 height 24
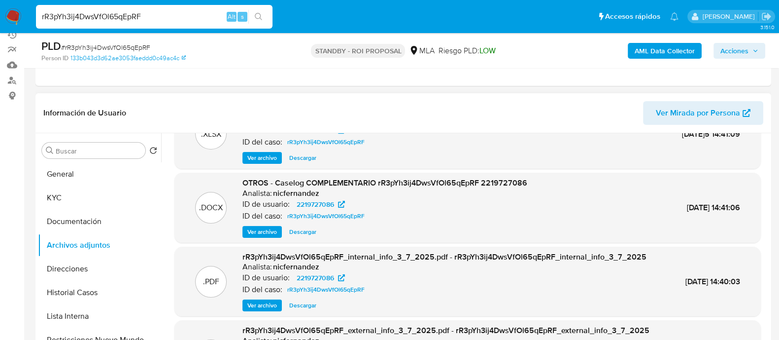
scroll to position [61, 0]
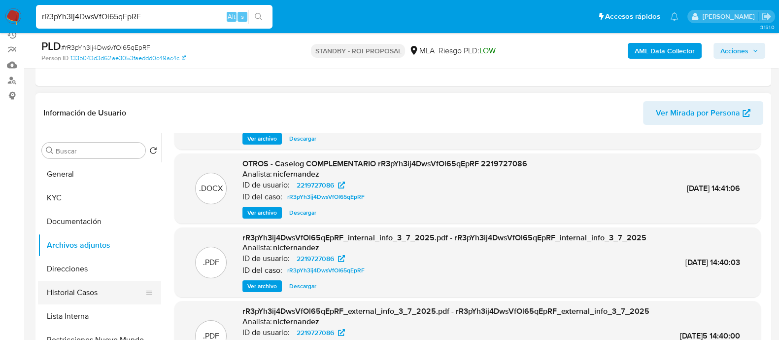
click at [105, 288] on button "Historial Casos" at bounding box center [95, 293] width 115 height 24
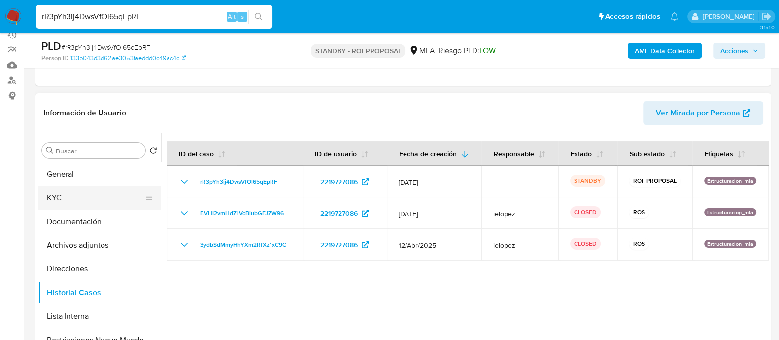
click at [90, 189] on button "KYC" at bounding box center [95, 198] width 115 height 24
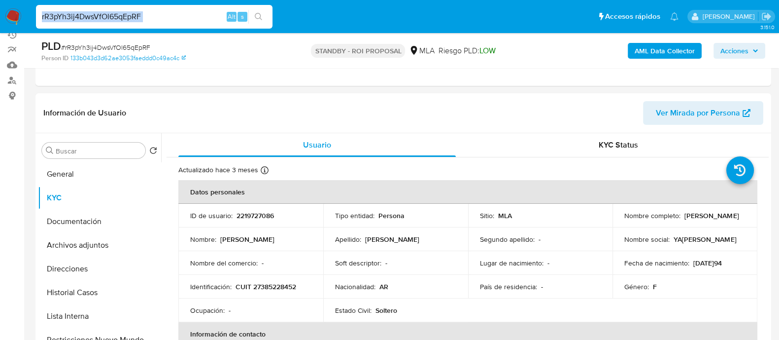
drag, startPoint x: 127, startPoint y: 16, endPoint x: 24, endPoint y: 4, distance: 103.2
click at [25, 3] on nav "Pausado Ver notificaciones rR3pYh3ij4DwsVfOl65qEpRF Alt s Accesos rápidos Presi…" at bounding box center [389, 16] width 779 height 33
click at [161, 16] on input "rR3pYh3ij4DwsVfOl65qEpRF" at bounding box center [154, 16] width 237 height 13
drag, startPoint x: 145, startPoint y: 16, endPoint x: 0, endPoint y: -3, distance: 146.8
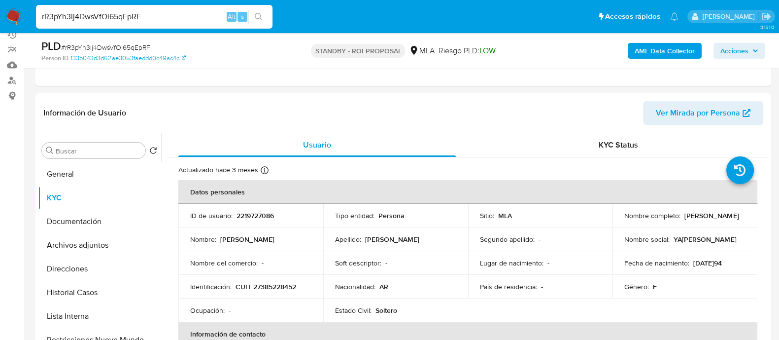
paste input "I9YiTYoPNkJb6NK8hZb8Yxcv"
type input "I9YiTYoPNkJb6NK8hZb8Yxcv"
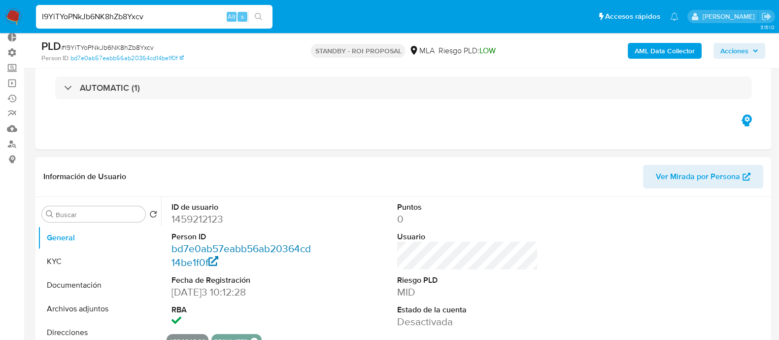
scroll to position [61, 0]
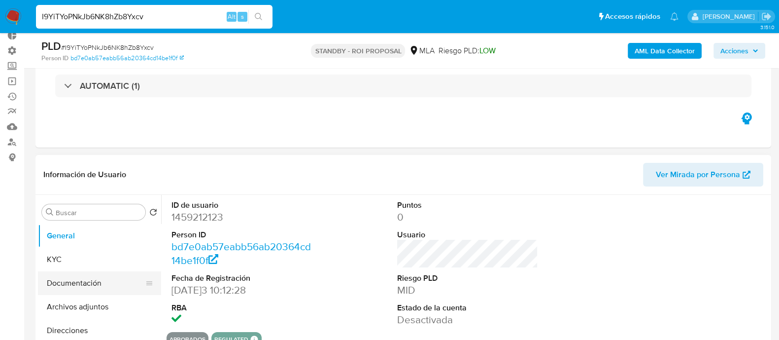
select select "10"
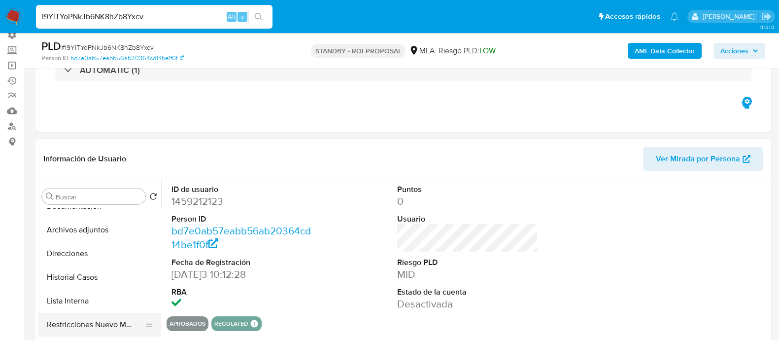
scroll to position [123, 0]
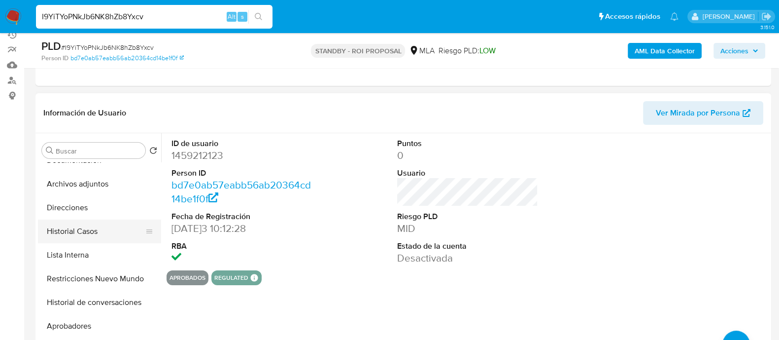
click at [73, 232] on button "Historial Casos" at bounding box center [95, 231] width 115 height 24
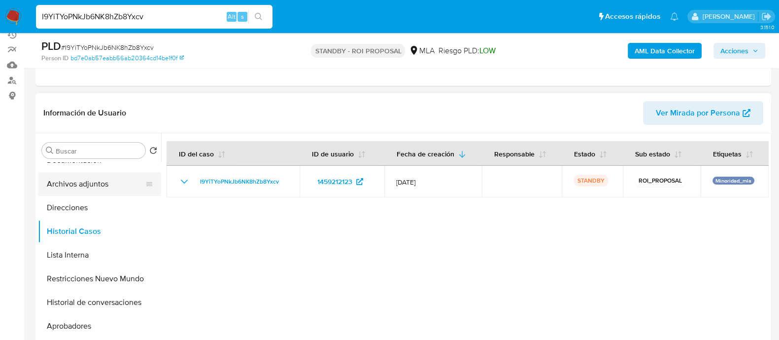
click at [100, 185] on button "Archivos adjuntos" at bounding box center [95, 184] width 115 height 24
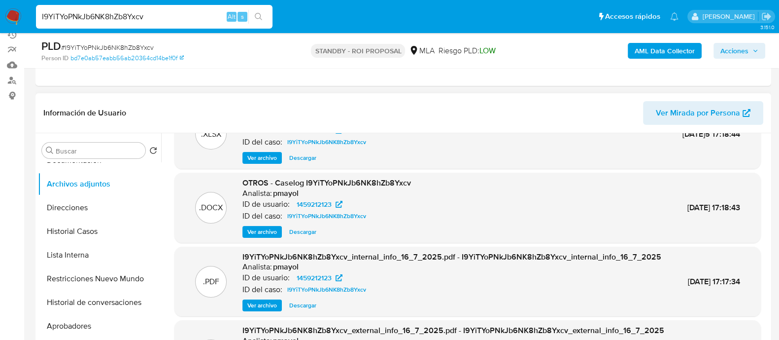
scroll to position [61, 0]
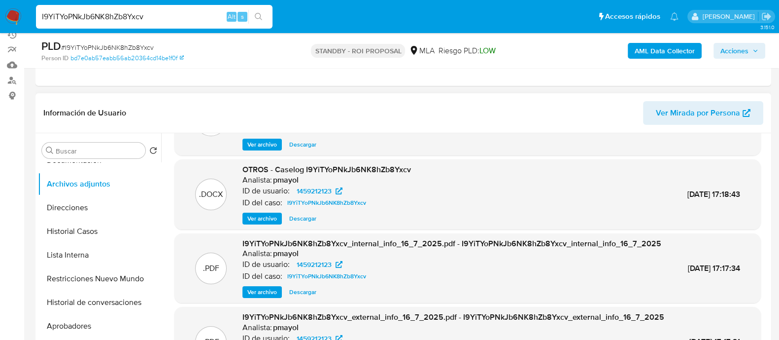
click at [304, 213] on span "Descargar" at bounding box center [302, 218] width 27 height 10
drag, startPoint x: 158, startPoint y: 16, endPoint x: 0, endPoint y: -5, distance: 159.7
paste input "D152UgYLWWk7rrF55NG6xFcG"
type input "D152UgYLWWk7rrF55NG6xFcG"
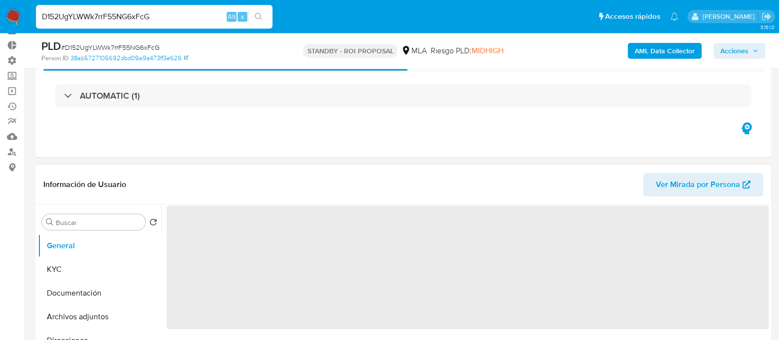
scroll to position [123, 0]
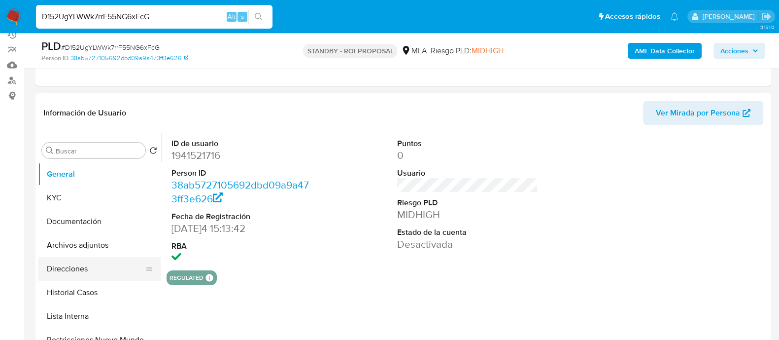
select select "10"
click at [93, 289] on button "Historial Casos" at bounding box center [95, 293] width 115 height 24
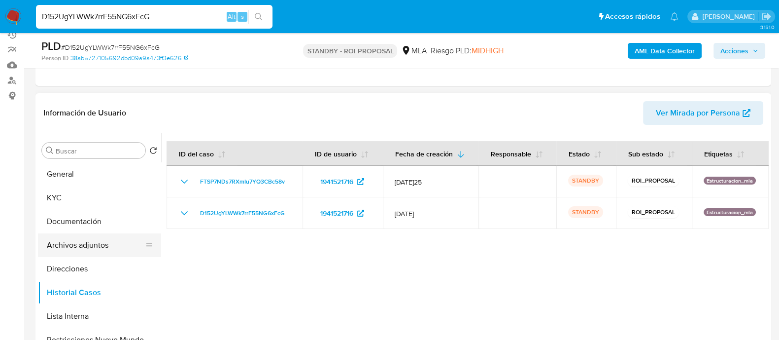
click at [81, 250] on button "Archivos adjuntos" at bounding box center [95, 245] width 115 height 24
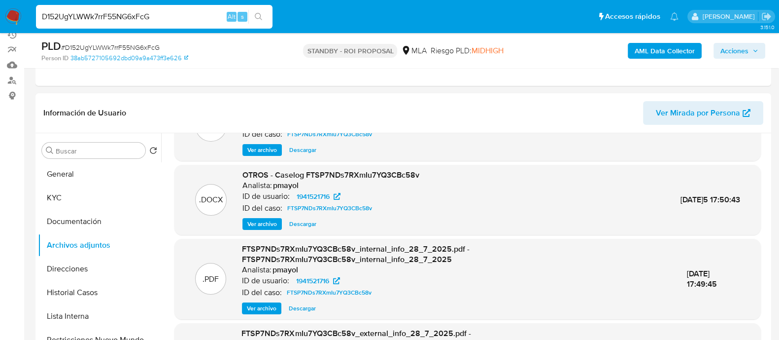
scroll to position [61, 0]
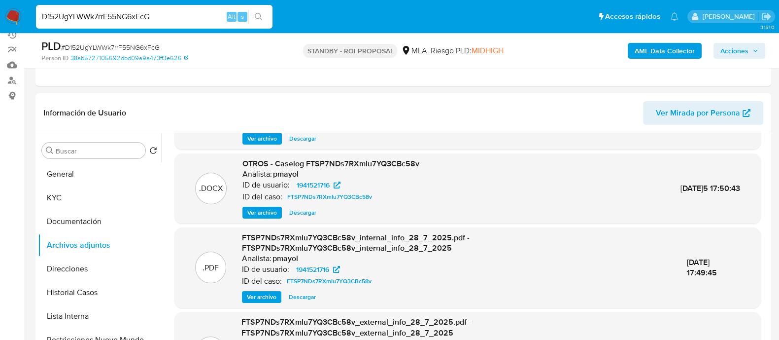
click at [303, 211] on span "Descargar" at bounding box center [302, 213] width 27 height 10
drag, startPoint x: 165, startPoint y: 21, endPoint x: 0, endPoint y: 11, distance: 164.9
click at [0, 11] on nav "Pausado Ver notificaciones D152UgYLWWk7rrF55NG6xFcG Alt s Accesos rápidos Presi…" at bounding box center [389, 16] width 779 height 33
paste input "cSsIu7mQ1g2wibC7yYakVP49"
type input "cSsIu7mQ1g2wibC7yYakVP49"
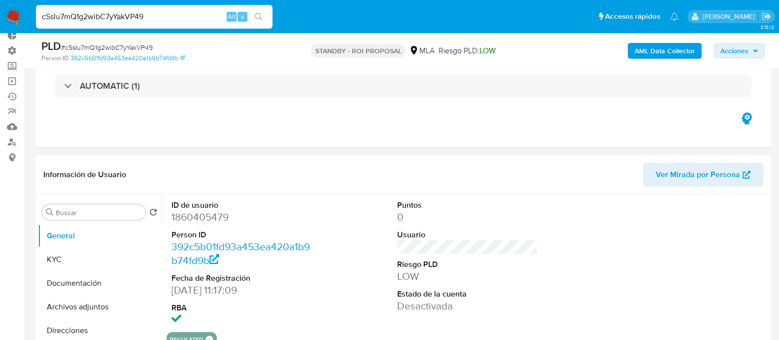
select select "10"
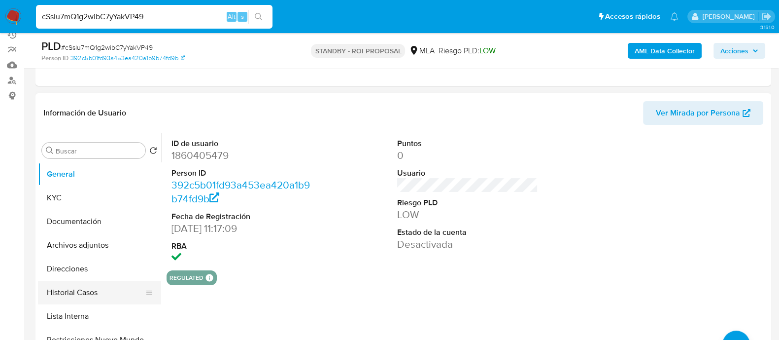
click at [99, 286] on button "Historial Casos" at bounding box center [95, 293] width 115 height 24
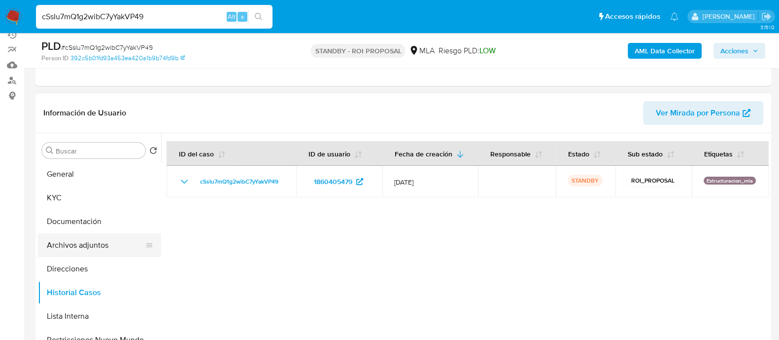
click at [84, 249] on button "Archivos adjuntos" at bounding box center [95, 245] width 115 height 24
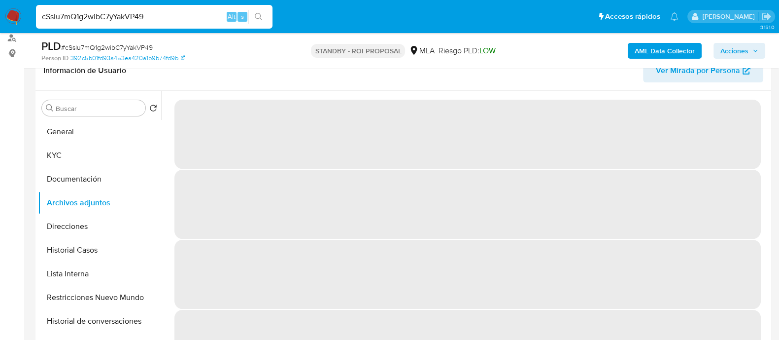
scroll to position [185, 0]
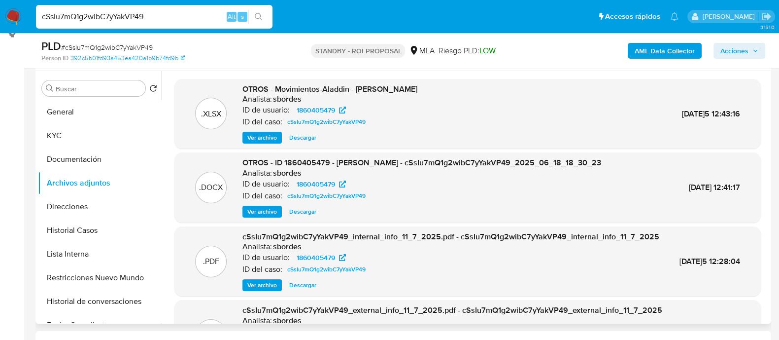
click at [306, 211] on span "Descargar" at bounding box center [302, 212] width 27 height 10
drag, startPoint x: 158, startPoint y: 16, endPoint x: 0, endPoint y: -1, distance: 159.1
paste input "LruO5ltlkOqc14JY70cVoHCj"
type input "LruO5ltlkOqc14JY70cVoHCj"
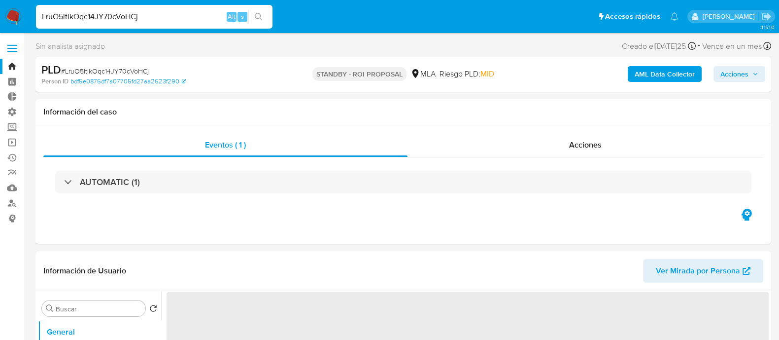
select select "10"
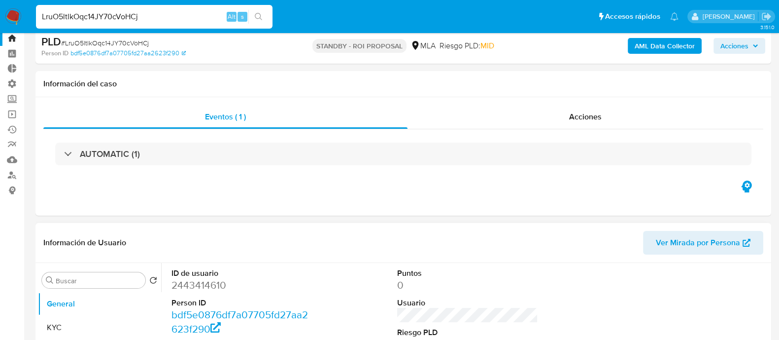
scroll to position [123, 0]
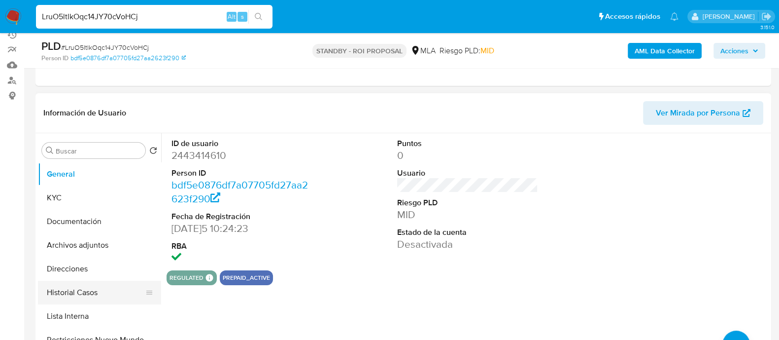
click at [100, 291] on button "Historial Casos" at bounding box center [95, 293] width 115 height 24
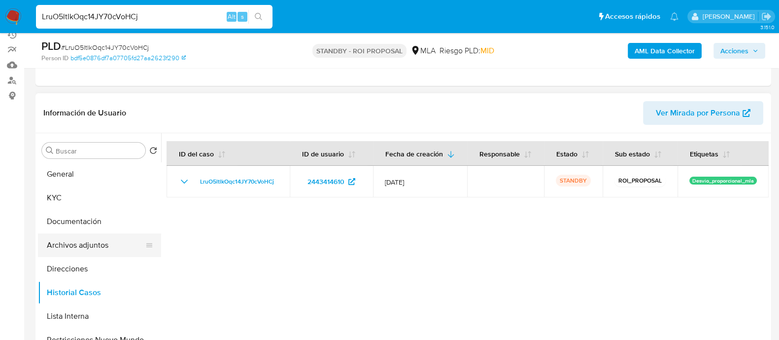
click at [81, 245] on button "Archivos adjuntos" at bounding box center [95, 245] width 115 height 24
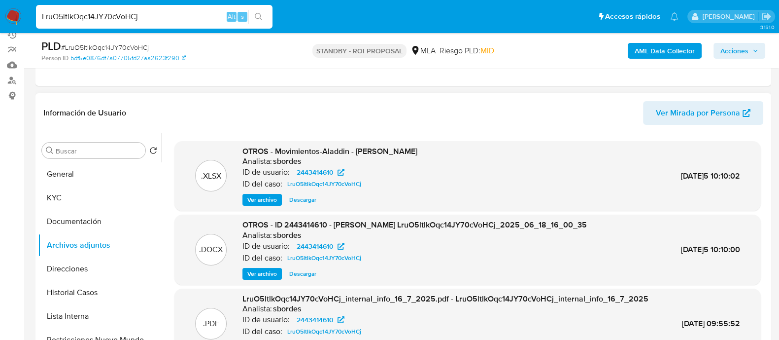
scroll to position [185, 0]
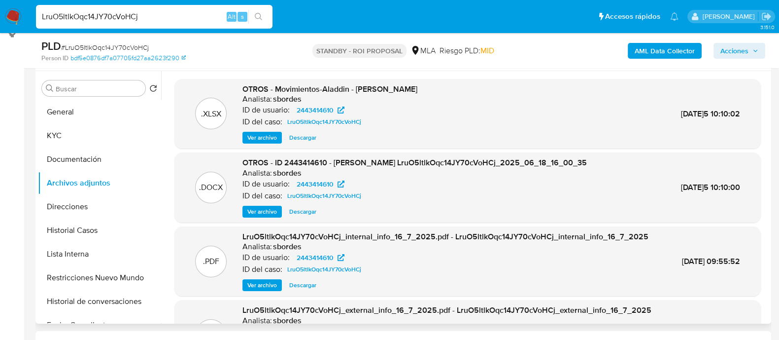
click at [306, 210] on span "Descargar" at bounding box center [302, 212] width 27 height 10
drag, startPoint x: 162, startPoint y: 13, endPoint x: 0, endPoint y: -18, distance: 165.1
paste input "tfExeyVIwfrdSMCchORHACqM"
type input "tfExeyVIwfrdSMCchORHACqM"
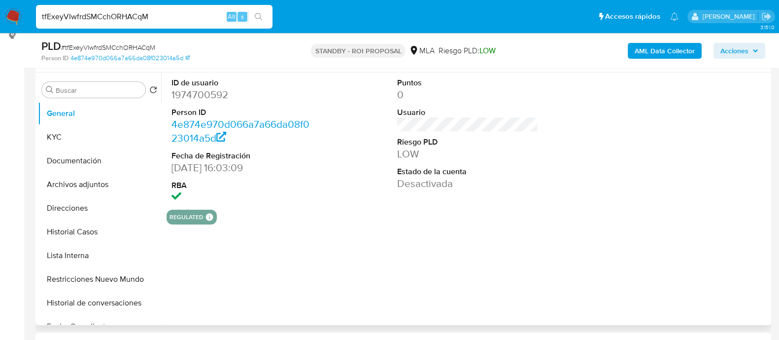
select select "10"
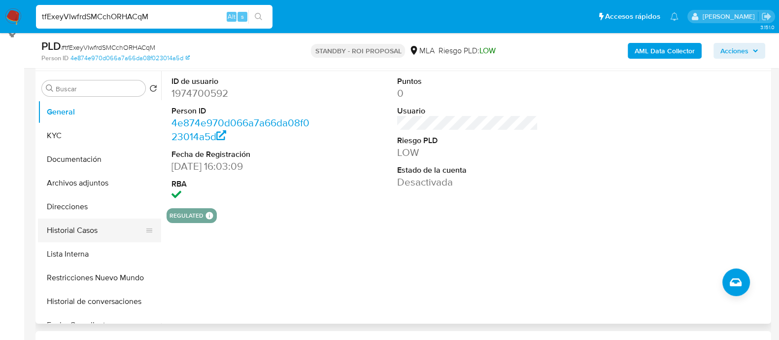
click at [91, 220] on button "Historial Casos" at bounding box center [95, 230] width 115 height 24
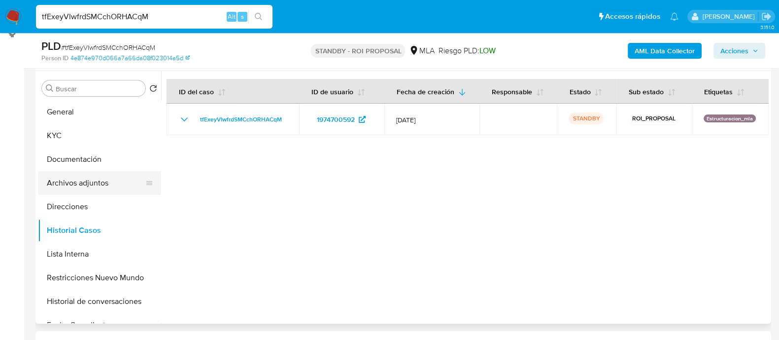
click at [116, 178] on button "Archivos adjuntos" at bounding box center [95, 183] width 115 height 24
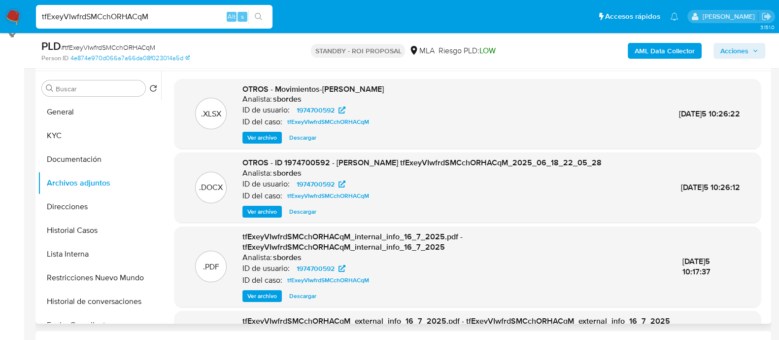
click at [303, 212] on span "Descargar" at bounding box center [302, 212] width 27 height 10
drag, startPoint x: 153, startPoint y: 14, endPoint x: 20, endPoint y: 7, distance: 133.8
click at [20, 7] on nav "Pausado Ver notificaciones tfExeyVIwfrdSMCchORHACqM Alt s Accesos rápidos Presi…" at bounding box center [389, 16] width 779 height 33
paste input "HeqO2Ejv6hX1YFpaz7e5IVEP"
type input "HeqO2Ejv6hX1YFpaz7e5IVEP"
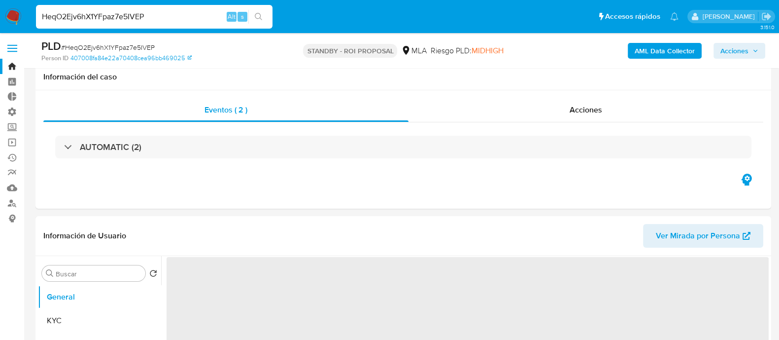
scroll to position [61, 0]
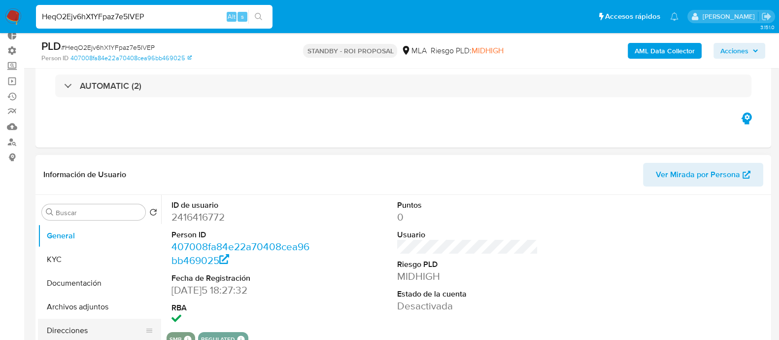
select select "10"
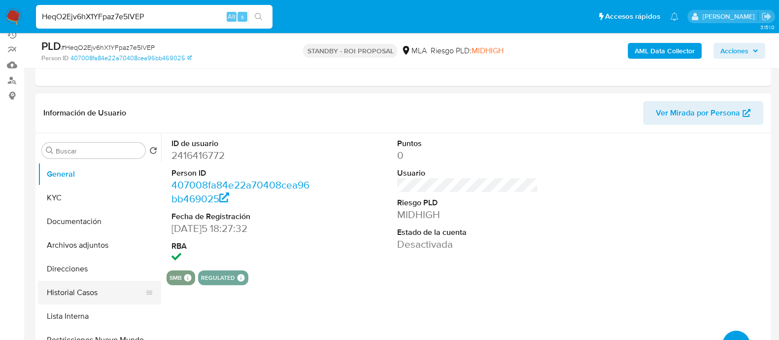
click at [103, 294] on button "Historial Casos" at bounding box center [95, 293] width 115 height 24
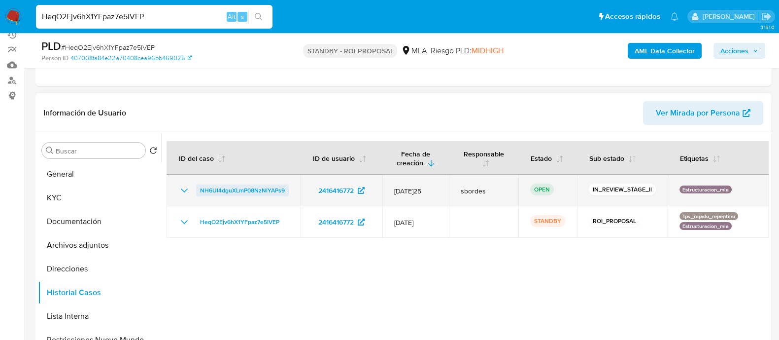
drag, startPoint x: 281, startPoint y: 193, endPoint x: 201, endPoint y: 193, distance: 79.9
click at [201, 193] on td "NH6UI4dguXLmP08NzNIYAPs9" at bounding box center [234, 191] width 134 height 32
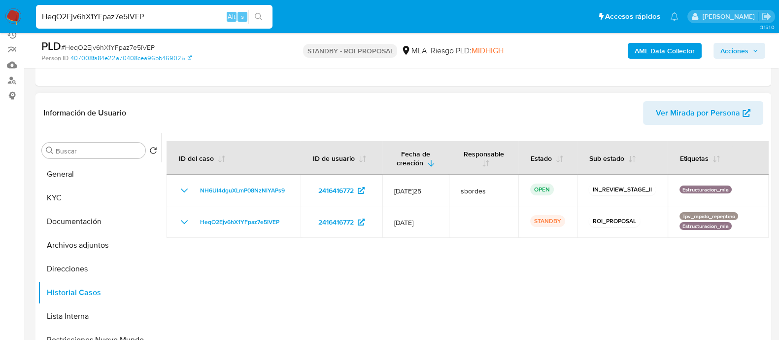
click at [389, 307] on div at bounding box center [465, 259] width 608 height 252
drag, startPoint x: 113, startPoint y: 12, endPoint x: 0, endPoint y: 7, distance: 113.5
click at [0, 7] on nav "Pausado Ver notificaciones HeqO2Ejv6hX1YFpaz7e5IVEP Alt s Accesos rápidos Presi…" at bounding box center [389, 16] width 779 height 33
paste input "pBkKWCCxChAyPbnQiYvZVnx3"
type input "pBkKWCCxChAyPbnQiYvZVnx3"
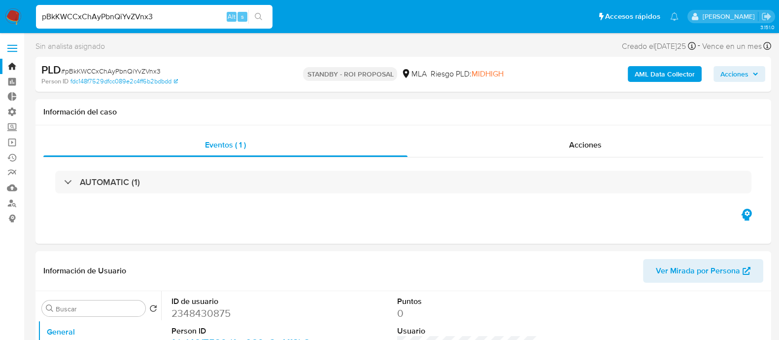
select select "10"
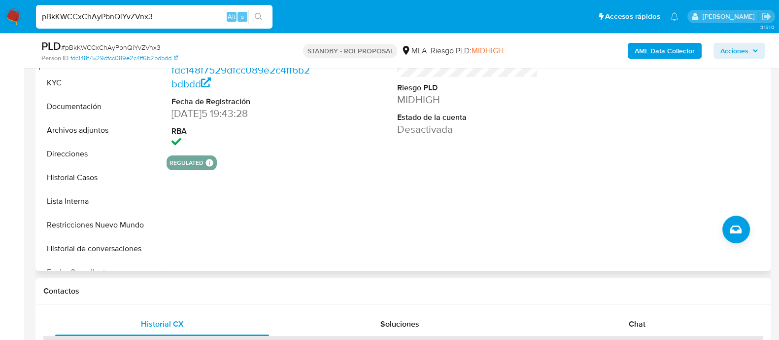
scroll to position [246, 0]
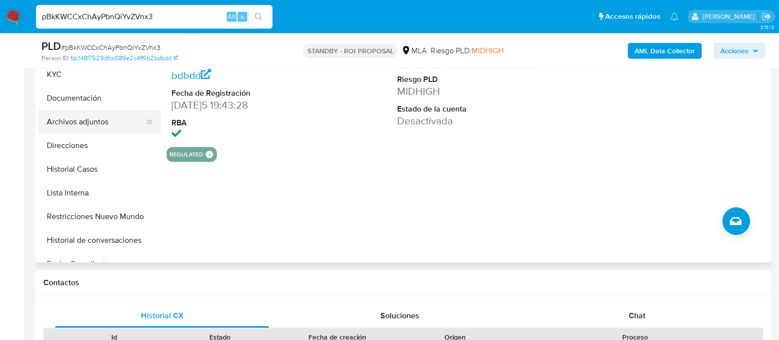
click at [105, 126] on button "Archivos adjuntos" at bounding box center [95, 122] width 115 height 24
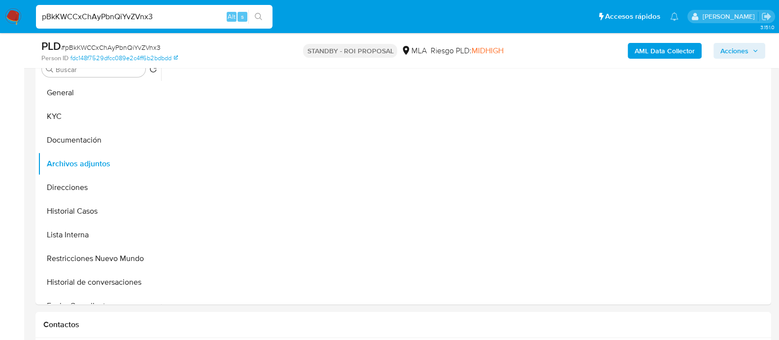
scroll to position [185, 0]
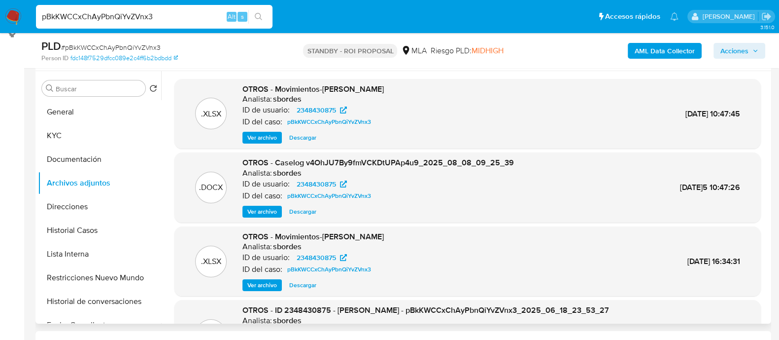
click at [305, 210] on span "Descargar" at bounding box center [302, 212] width 27 height 10
drag, startPoint x: 161, startPoint y: 21, endPoint x: 0, endPoint y: 2, distance: 161.7
click at [0, 2] on nav "Pausado Ver notificaciones pBkKWCCxChAyPbnQiYvZVnx3 Alt s Accesos rápidos Presi…" at bounding box center [389, 16] width 779 height 33
paste input "a9ma6FmV4CC6tzEazML7J7mU"
type input "a9ma6FmV4CC6tzEazML7J7mU"
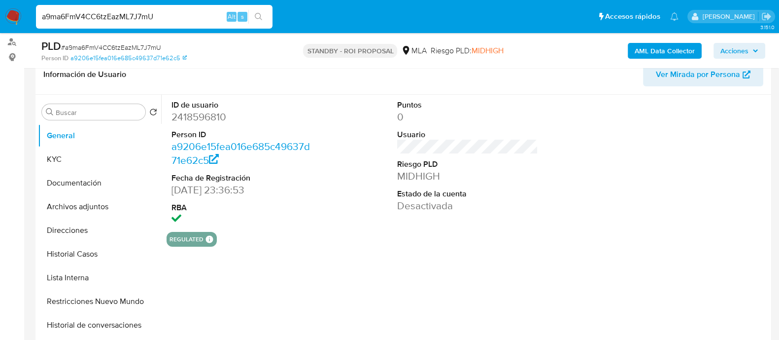
select select "10"
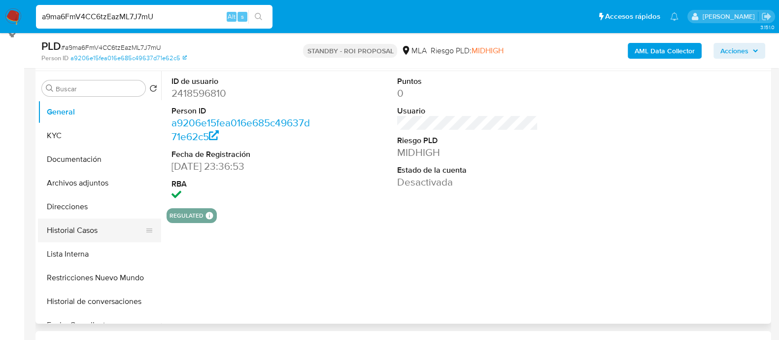
click at [93, 227] on button "Historial Casos" at bounding box center [95, 230] width 115 height 24
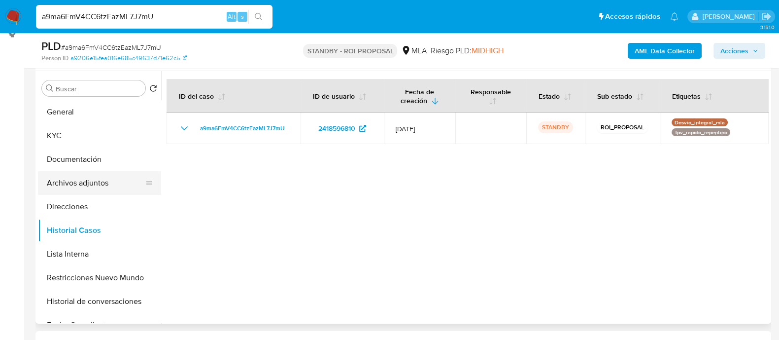
click at [82, 183] on button "Archivos adjuntos" at bounding box center [95, 183] width 115 height 24
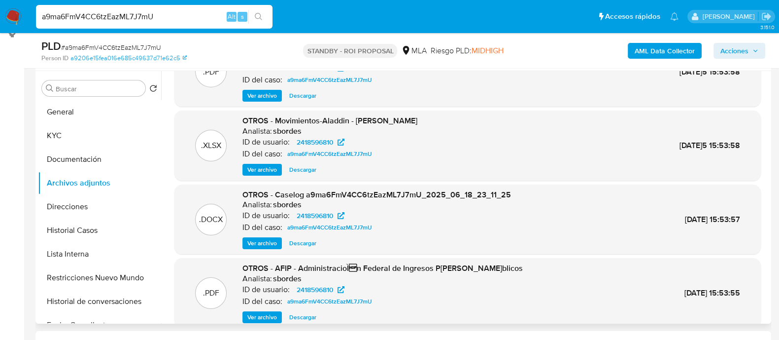
scroll to position [61, 0]
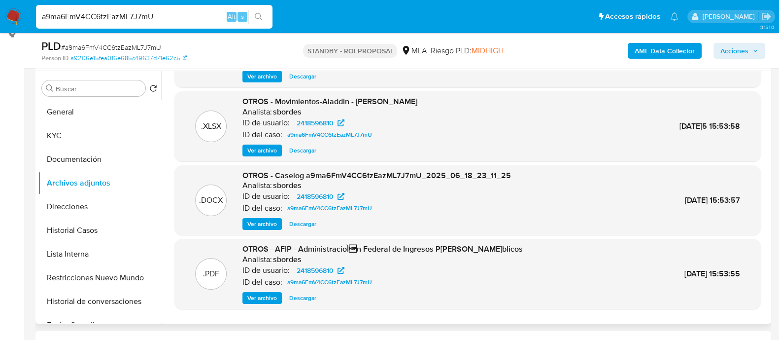
click at [306, 222] on span "Descargar" at bounding box center [302, 224] width 27 height 10
drag, startPoint x: 162, startPoint y: 16, endPoint x: 0, endPoint y: 7, distance: 162.4
click at [0, 7] on nav "Pausado Ver notificaciones a9ma6FmV4CC6tzEazML7J7mU Alt s Accesos rápidos Presi…" at bounding box center [389, 16] width 779 height 33
paste input "xqHA51dFKxw44nG9BCGNX49c"
type input "xqHA51dFKxw44nG9BCGNX49c"
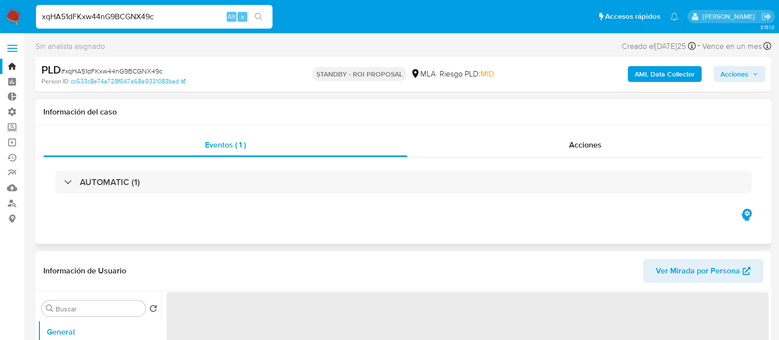
scroll to position [123, 0]
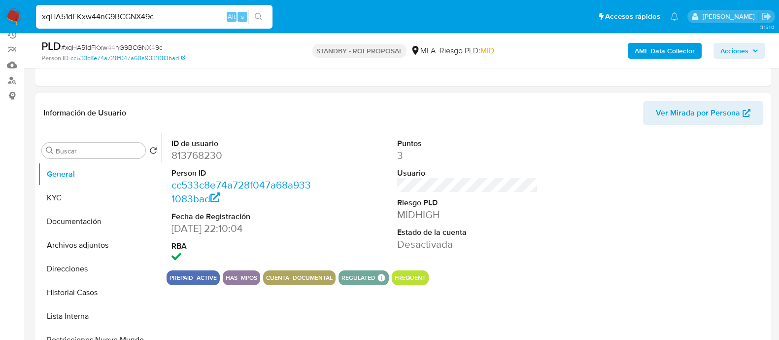
select select "10"
click at [83, 290] on button "Historial Casos" at bounding box center [95, 293] width 115 height 24
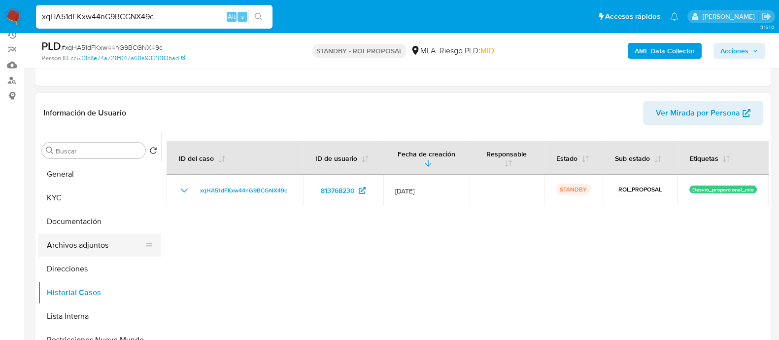
click at [92, 242] on button "Archivos adjuntos" at bounding box center [95, 245] width 115 height 24
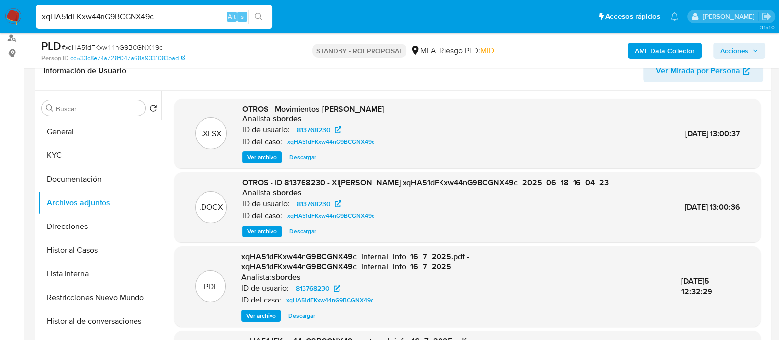
scroll to position [185, 0]
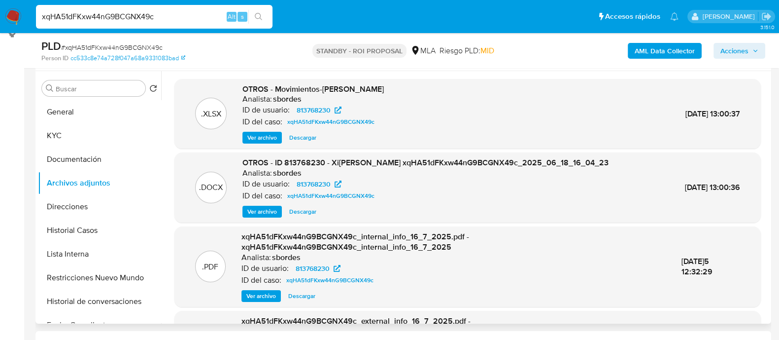
click at [307, 209] on span "Descargar" at bounding box center [302, 212] width 27 height 10
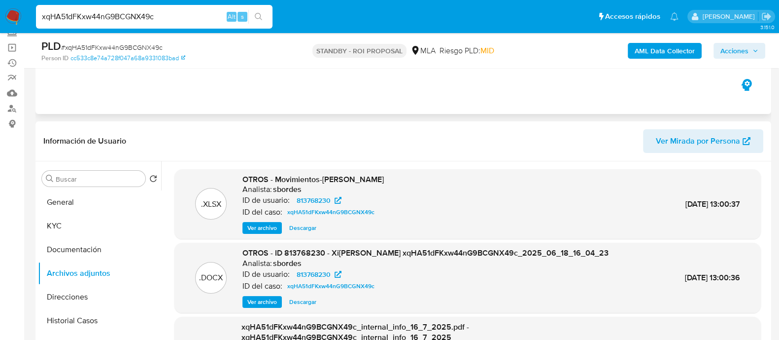
scroll to position [0, 0]
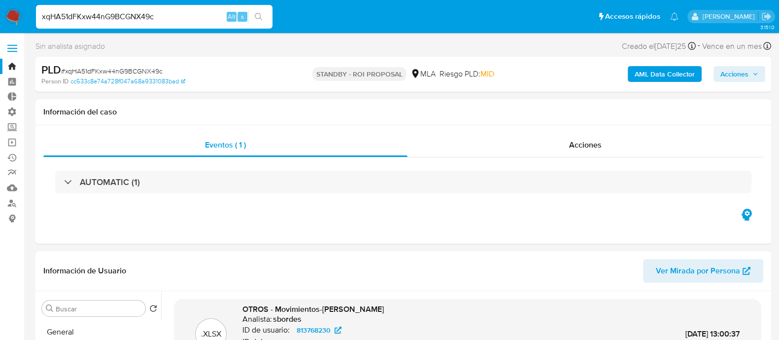
click at [10, 67] on link "Bandeja" at bounding box center [58, 66] width 117 height 15
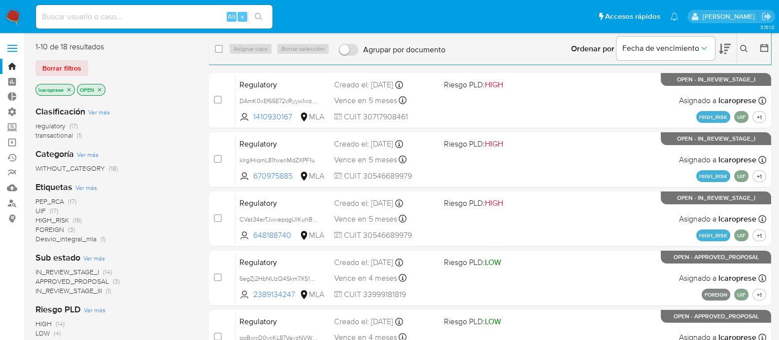
click at [106, 16] on input at bounding box center [154, 16] width 237 height 13
paste input "rR3pYh3ij4DwsVfOl65qEpRF"
type input "rR3pYh3ij4DwsVfOl65qEpRF"
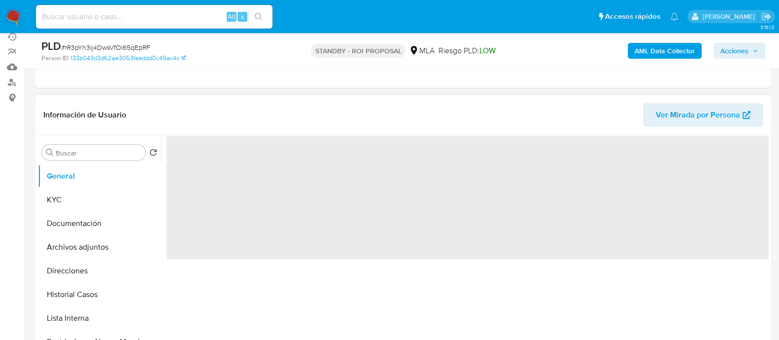
scroll to position [123, 0]
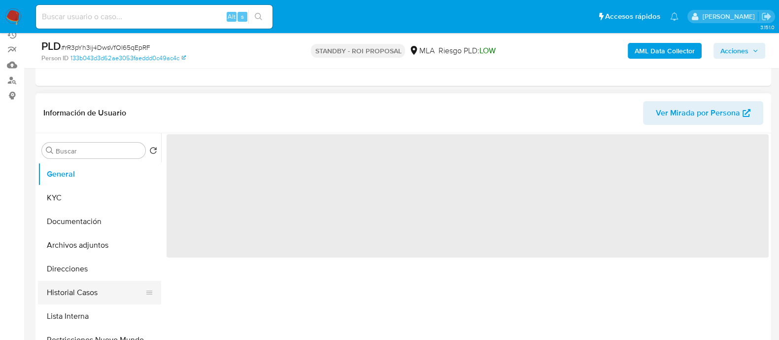
click at [94, 292] on button "Historial Casos" at bounding box center [95, 293] width 115 height 24
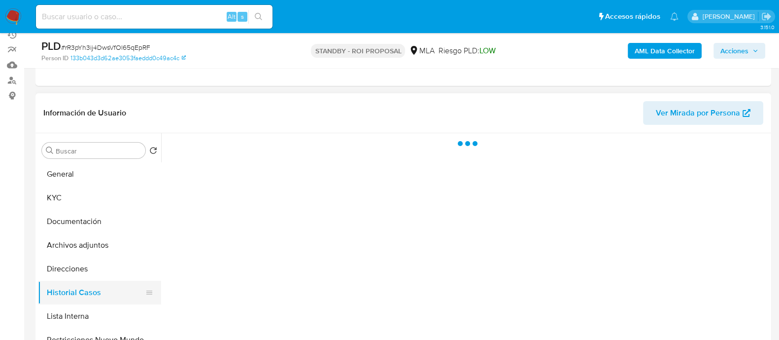
select select "10"
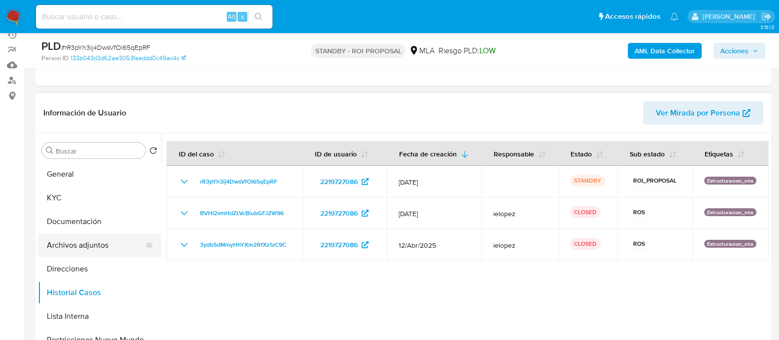
click at [103, 241] on button "Archivos adjuntos" at bounding box center [95, 245] width 115 height 24
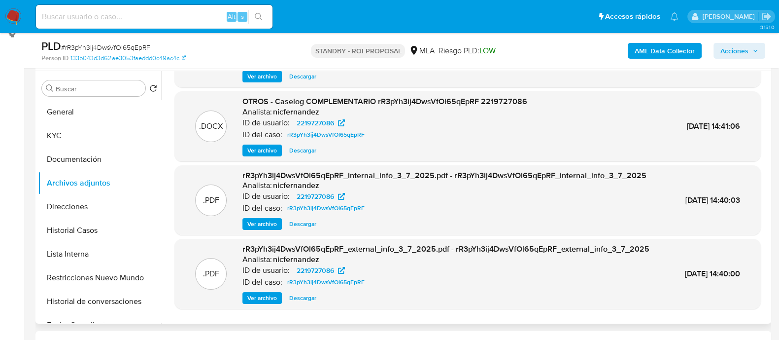
scroll to position [94, 0]
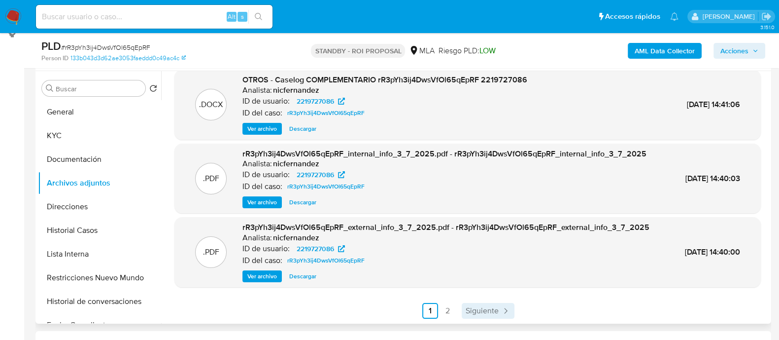
click at [493, 312] on span "Siguiente" at bounding box center [482, 311] width 33 height 8
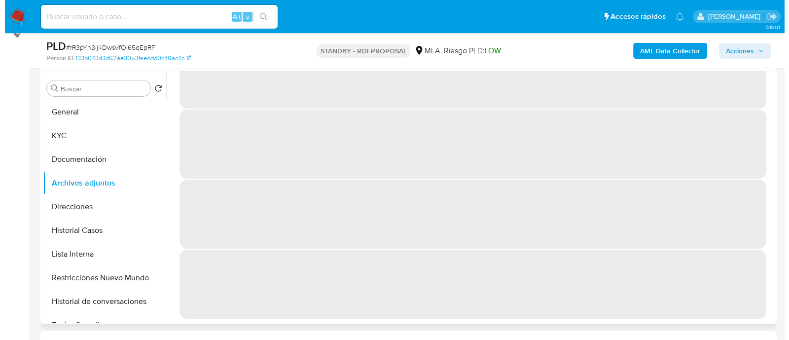
scroll to position [0, 0]
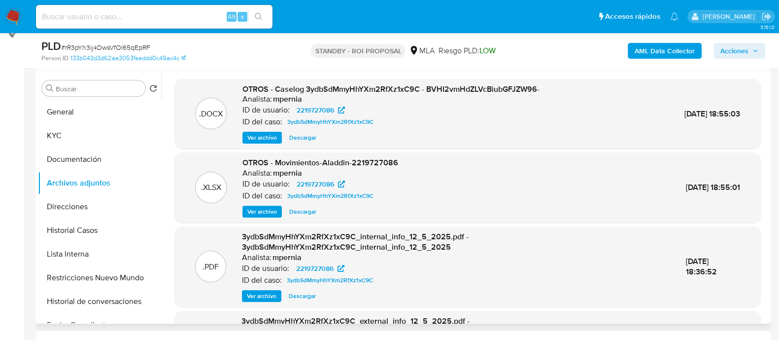
click at [256, 133] on span "Ver archivo" at bounding box center [262, 138] width 30 height 10
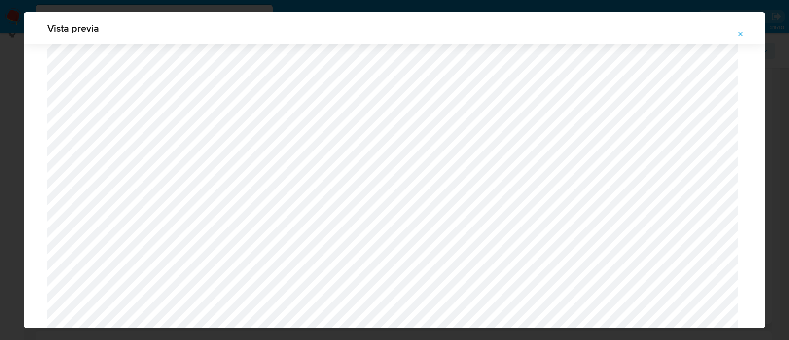
scroll to position [986, 0]
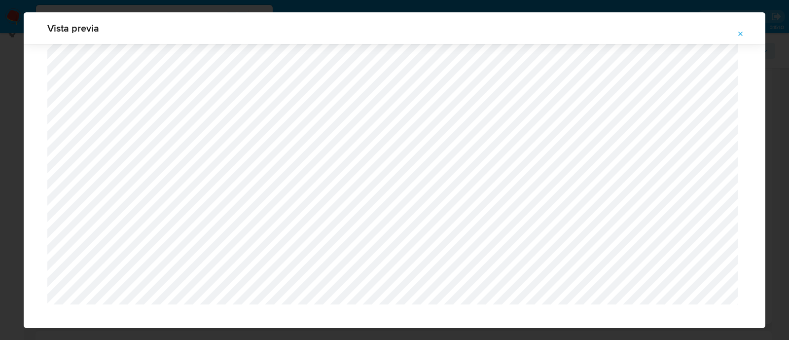
click at [739, 36] on icon "Attachment preview" at bounding box center [741, 34] width 8 height 8
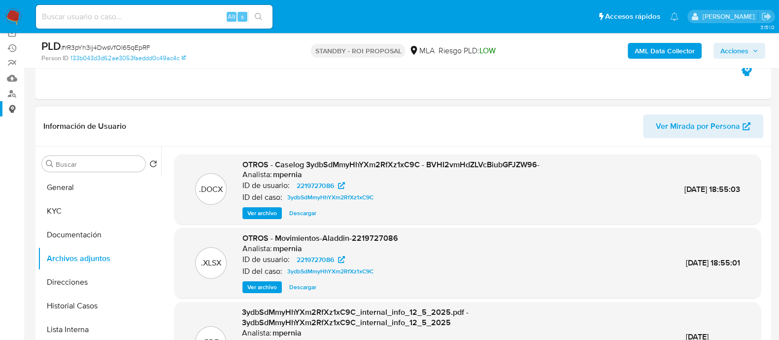
scroll to position [0, 0]
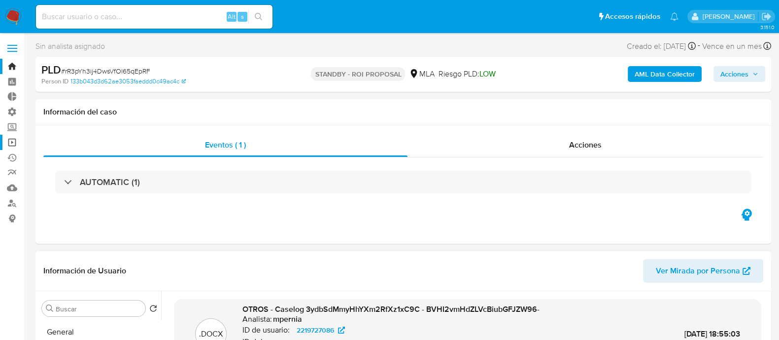
click at [9, 141] on link "Operaciones masivas" at bounding box center [58, 142] width 117 height 15
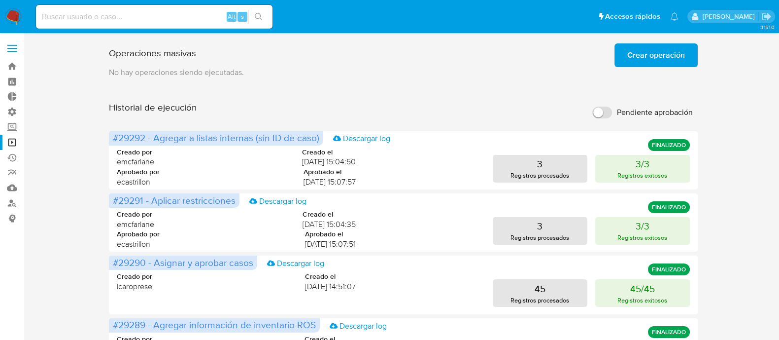
click at [638, 58] on span "Crear operación" at bounding box center [657, 55] width 58 height 22
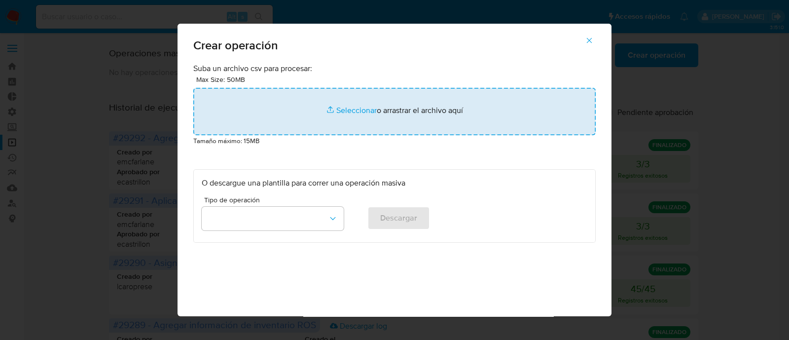
click at [340, 115] on input "file" at bounding box center [394, 111] width 402 height 47
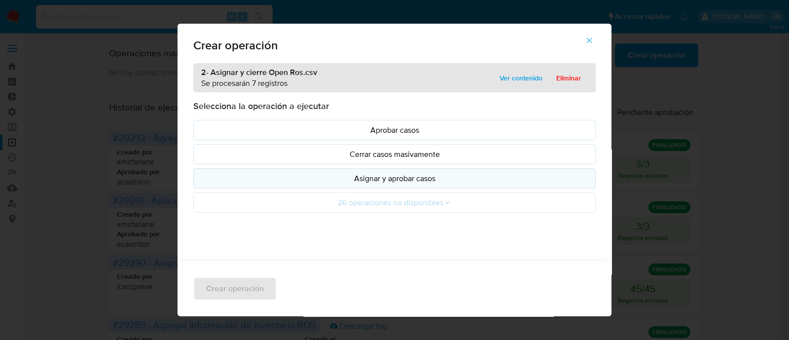
click at [372, 178] on p "Asignar y aprobar casos" at bounding box center [395, 178] width 386 height 11
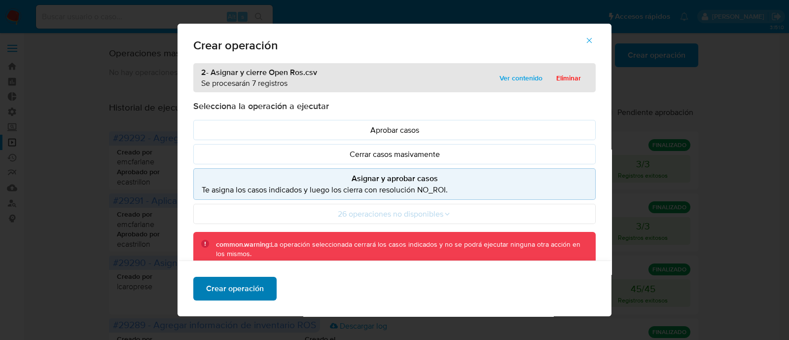
click at [250, 288] on span "Crear operación" at bounding box center [235, 289] width 58 height 22
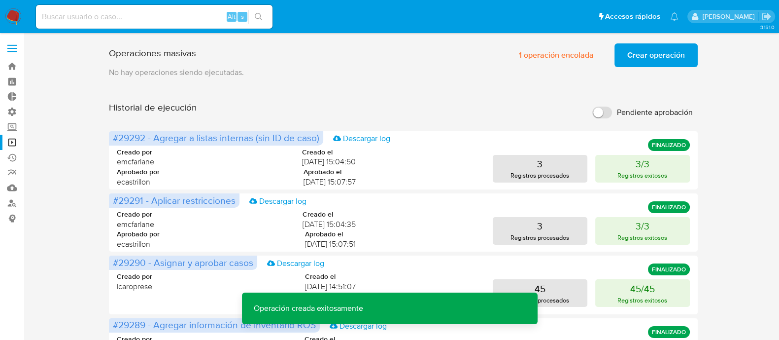
click at [621, 46] on button "Crear operación" at bounding box center [656, 55] width 83 height 24
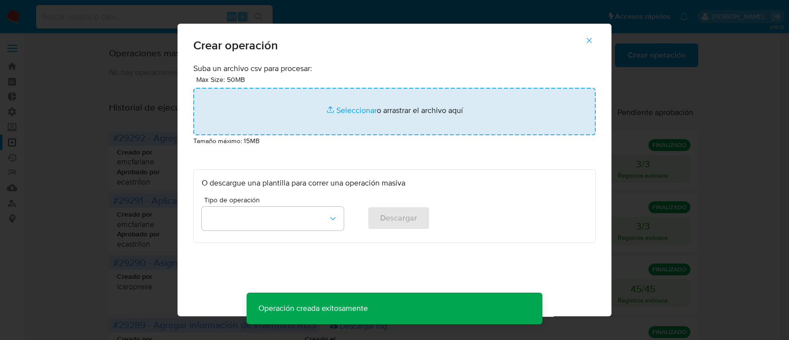
click at [338, 117] on input "file" at bounding box center [394, 111] width 402 height 47
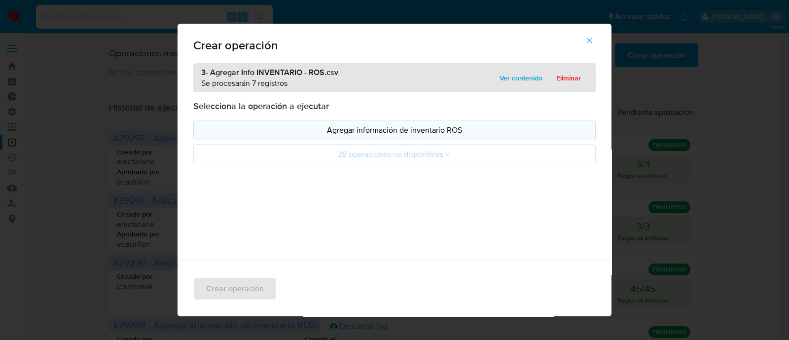
click at [343, 132] on p "Agregar información de inventario ROS" at bounding box center [395, 129] width 386 height 11
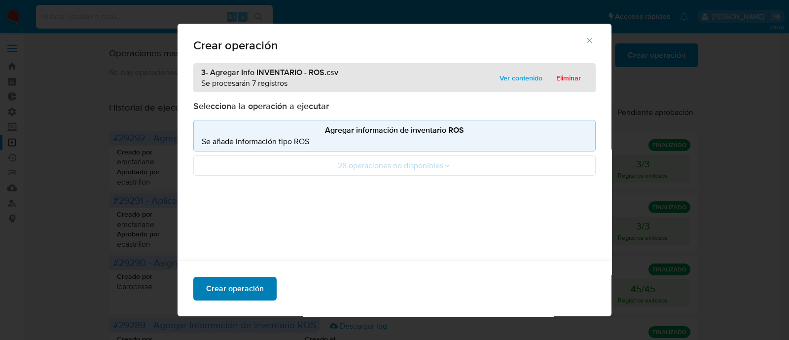
click at [259, 285] on button "Crear operación" at bounding box center [234, 289] width 83 height 24
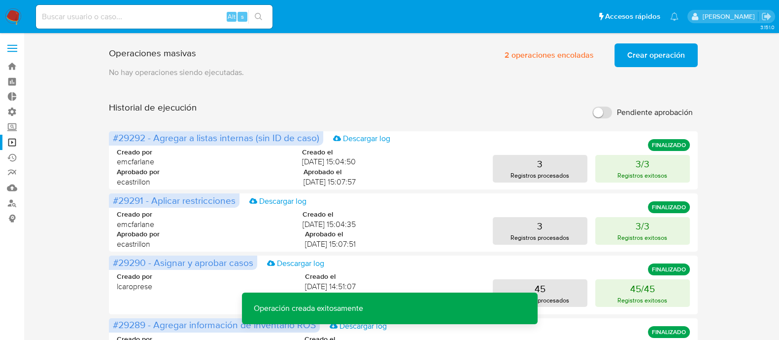
click at [631, 58] on span "Crear operación" at bounding box center [657, 55] width 58 height 22
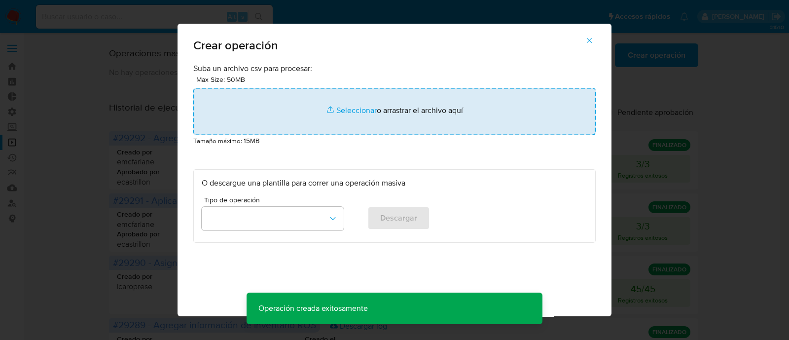
click at [337, 111] on input "file" at bounding box center [394, 111] width 402 height 47
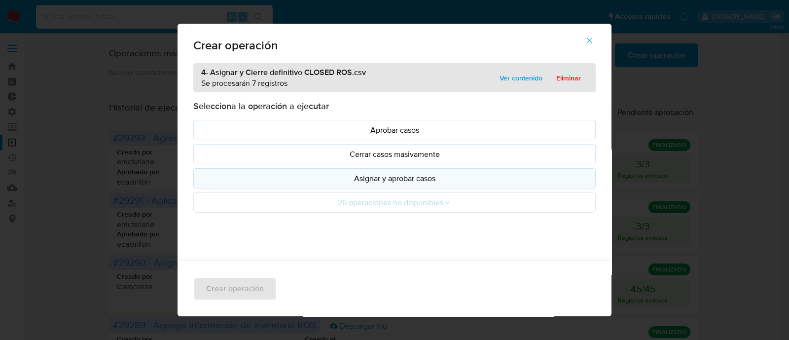
click at [402, 179] on p "Asignar y aprobar casos" at bounding box center [395, 178] width 386 height 11
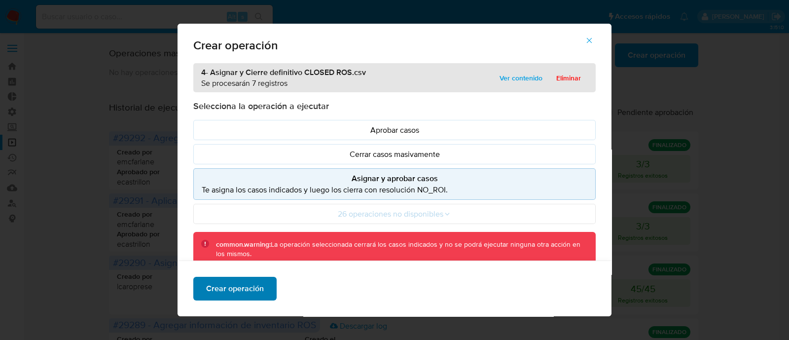
click at [238, 291] on span "Crear operación" at bounding box center [235, 289] width 58 height 22
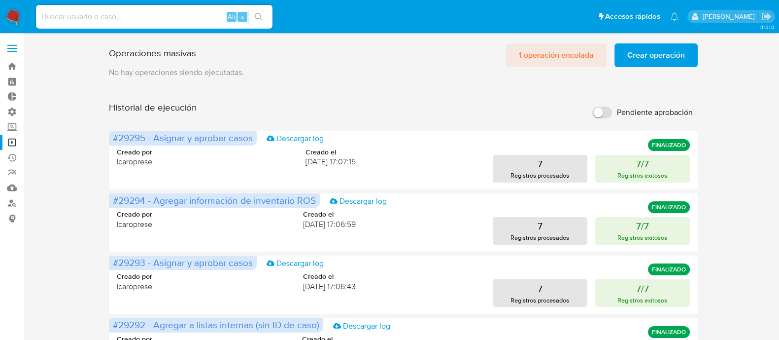
click at [563, 50] on span "1 operación encolada" at bounding box center [556, 55] width 75 height 22
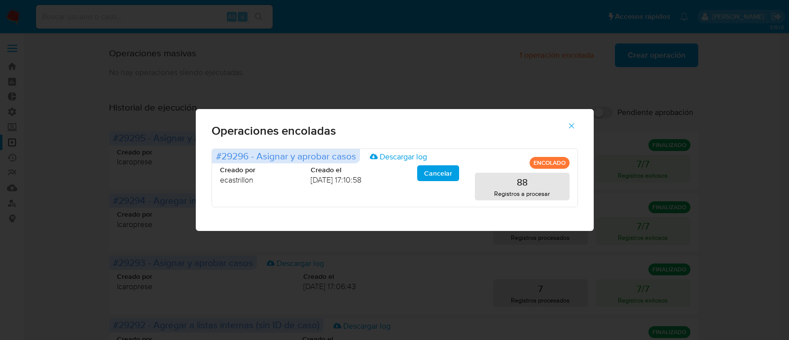
click at [569, 126] on icon "button" at bounding box center [571, 125] width 9 height 9
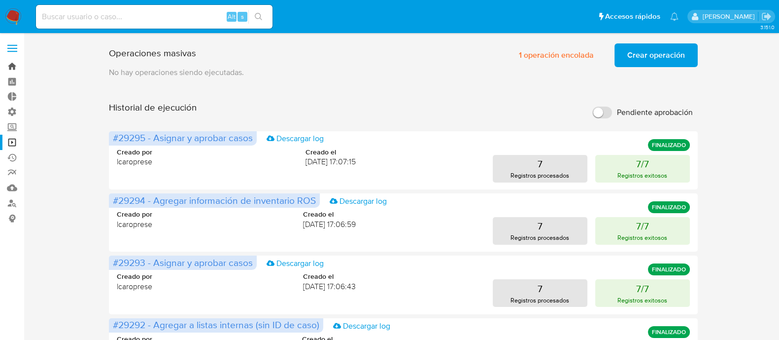
click at [6, 65] on link "Bandeja" at bounding box center [58, 66] width 117 height 15
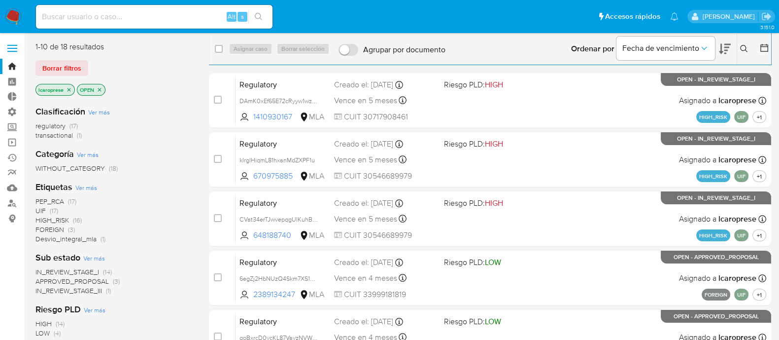
click at [148, 16] on input at bounding box center [154, 16] width 237 height 13
paste input "TnCMkRnHD7pSX0BHlL4vdvbl"
type input "TnCMkRnHD7pSX0BHlL4vdvbl"
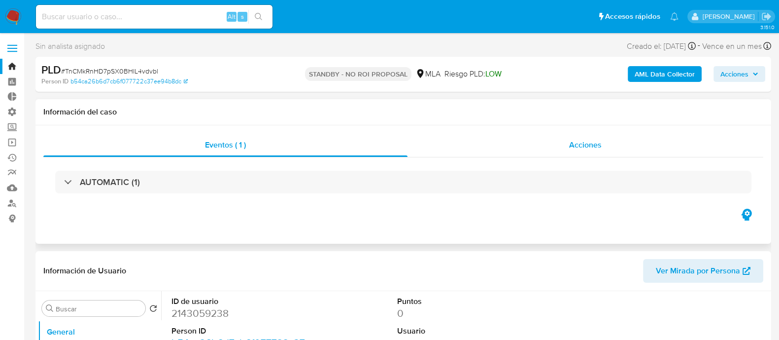
click at [526, 133] on div "Eventos ( 1 ) Acciones AUTOMATIC (1)" at bounding box center [403, 184] width 736 height 118
drag, startPoint x: 532, startPoint y: 154, endPoint x: 523, endPoint y: 151, distance: 9.8
click at [532, 154] on div "Acciones" at bounding box center [586, 145] width 356 height 24
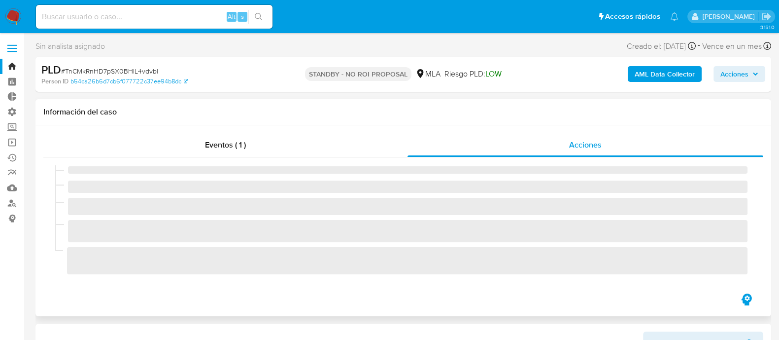
select select "10"
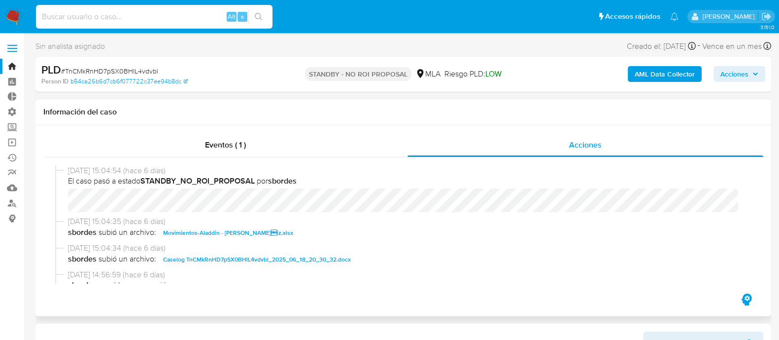
click at [134, 20] on input at bounding box center [154, 16] width 237 height 13
paste input "8953RSBDcBA0ftuxZCbCCtK5"
type input "8953RSBDcBA0ftuxZCbCCtK5"
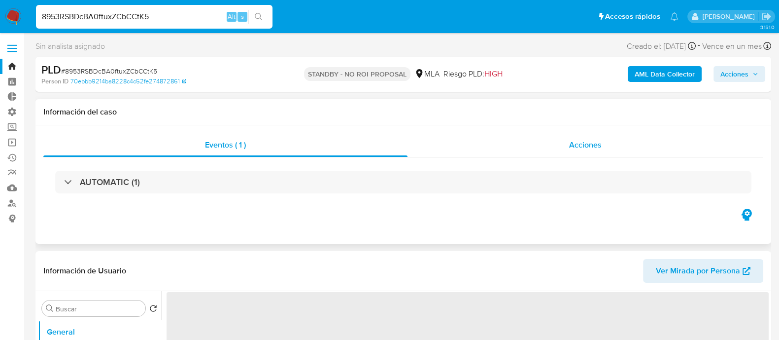
click at [551, 143] on div "Acciones" at bounding box center [586, 145] width 356 height 24
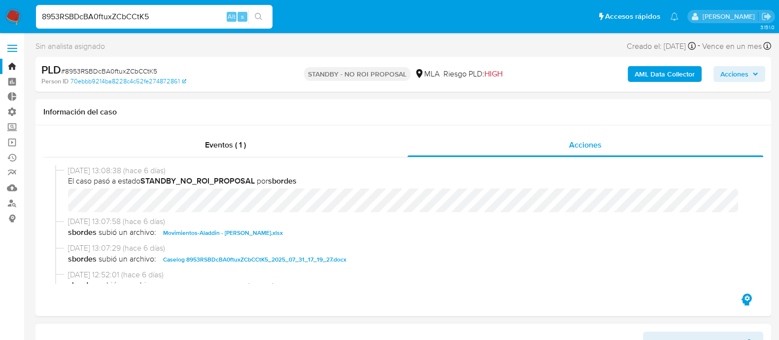
select select "10"
drag, startPoint x: 167, startPoint y: 16, endPoint x: 2, endPoint y: 1, distance: 164.8
click at [3, 0] on nav "Pausado Ver notificaciones 8953RSBDcBA0ftuxZCbCCtK5 Alt s Accesos rápidos Presi…" at bounding box center [389, 16] width 779 height 33
paste input "CnBKXSEMerp2HnUNKnHSBdyT"
type input "CnBKXSEMerp2HnUNKnHSBdyT"
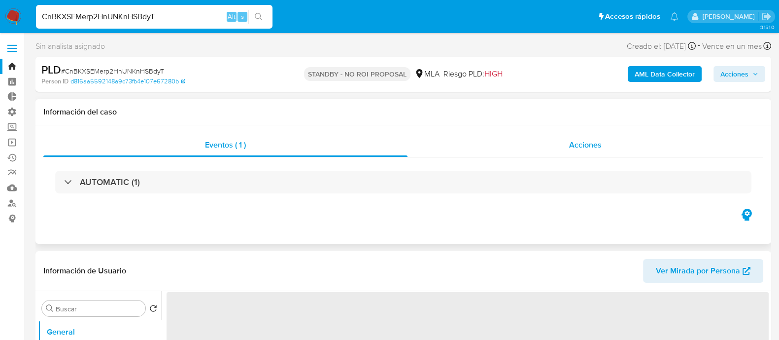
click at [545, 141] on div "Acciones" at bounding box center [586, 145] width 356 height 24
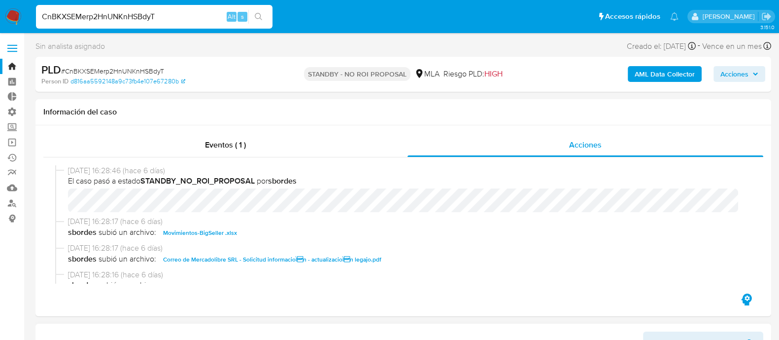
select select "10"
click at [16, 65] on link "Bandeja" at bounding box center [58, 66] width 117 height 15
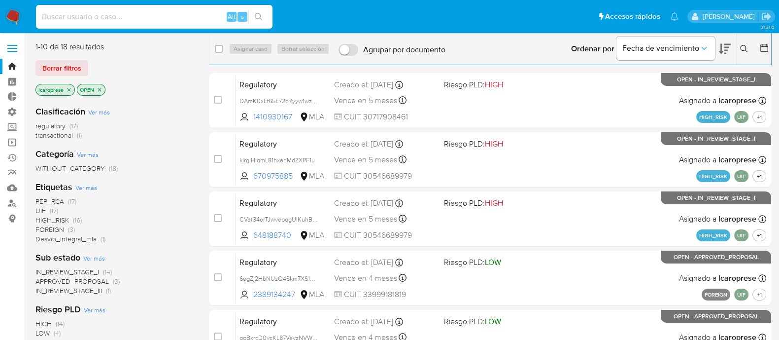
click at [195, 15] on input at bounding box center [154, 16] width 237 height 13
paste input "0gsClCO6CtpVkBNx2J1QcIpb"
type input "0gsClCO6CtpVkBNx2J1QcIpb"
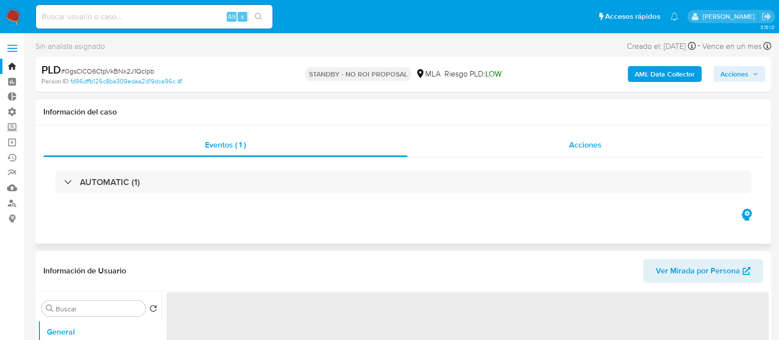
click at [498, 148] on div "Acciones" at bounding box center [586, 145] width 356 height 24
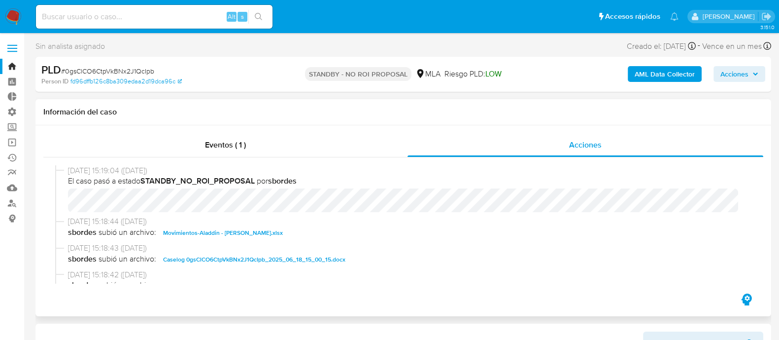
select select "10"
click at [15, 66] on link "Bandeja" at bounding box center [58, 66] width 117 height 15
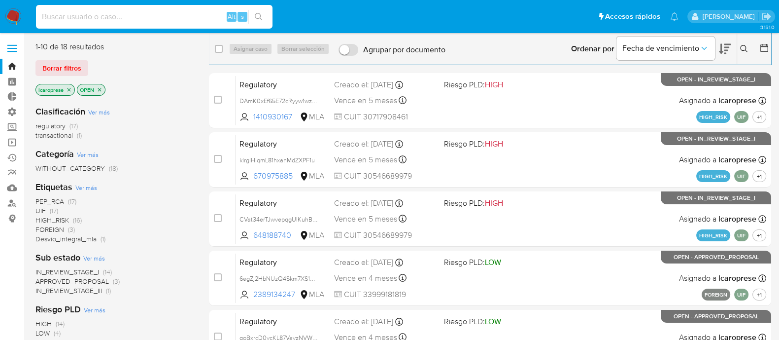
click at [162, 19] on input at bounding box center [154, 16] width 237 height 13
paste input "Jmm3GZ4Pf0EBuXk7SIOfcXJA"
type input "Jmm3GZ4Pf0EBuXk7SIOfcXJA"
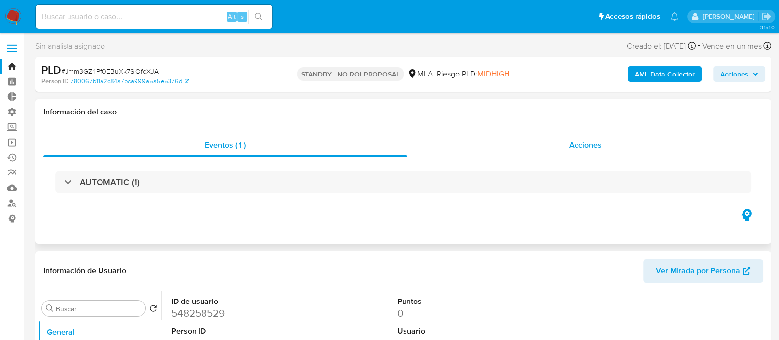
click at [500, 146] on div "Acciones" at bounding box center [586, 145] width 356 height 24
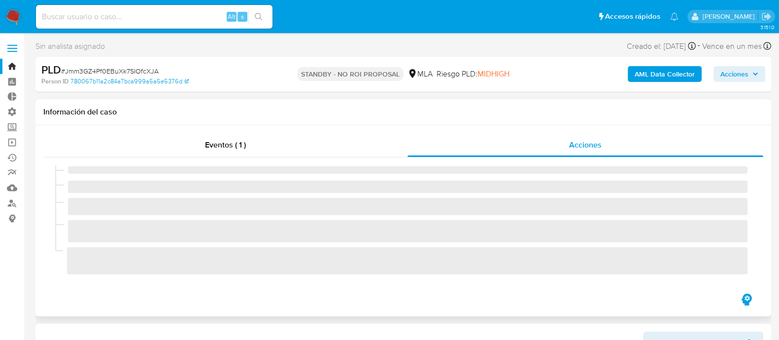
select select "10"
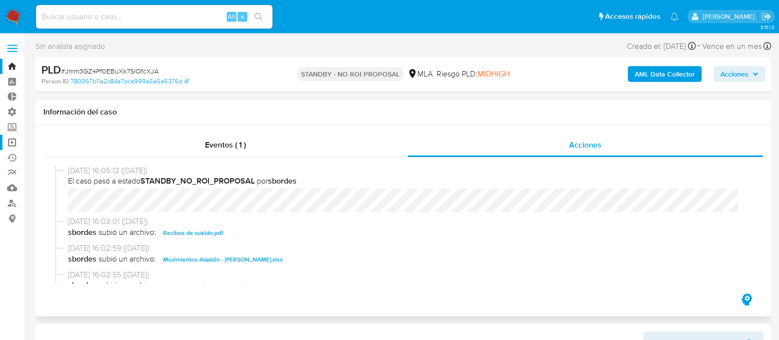
click at [12, 143] on link "Operaciones masivas" at bounding box center [58, 142] width 117 height 15
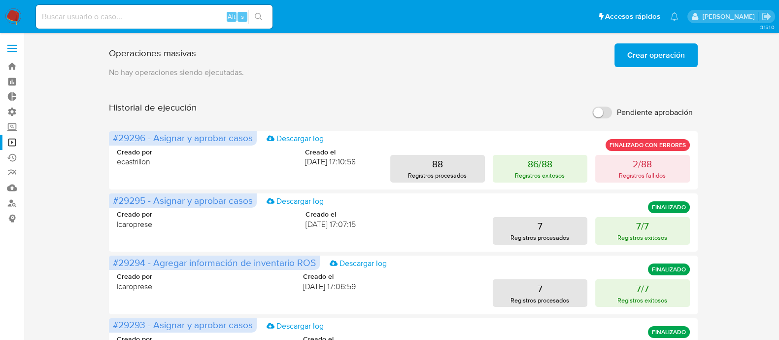
click at [656, 53] on span "Crear operación" at bounding box center [657, 55] width 58 height 22
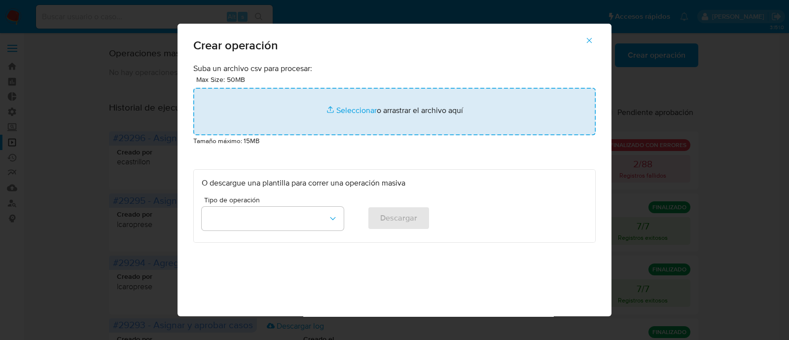
click at [348, 111] on input "file" at bounding box center [394, 111] width 402 height 47
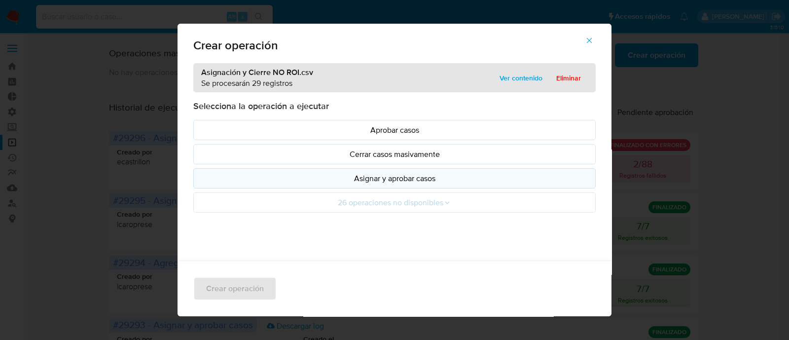
click at [439, 178] on p "Asignar y aprobar casos" at bounding box center [395, 178] width 386 height 11
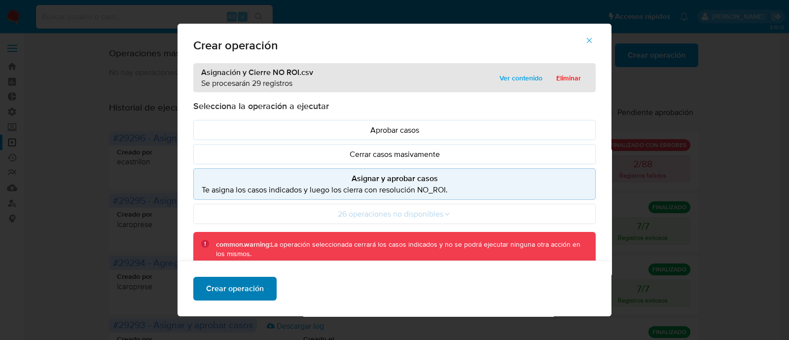
click at [229, 292] on span "Crear operación" at bounding box center [235, 289] width 58 height 22
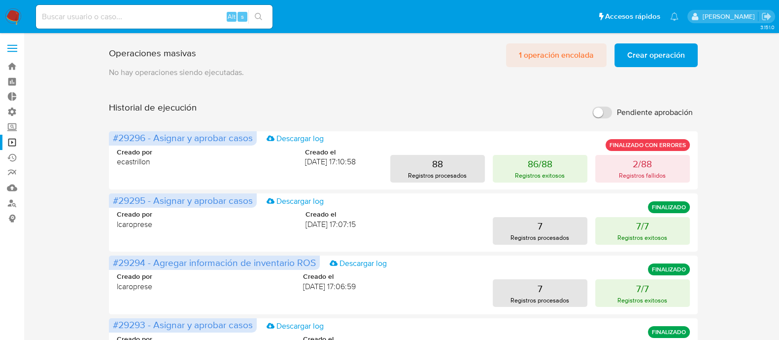
click at [528, 44] on span "1 operación encolada" at bounding box center [556, 55] width 75 height 22
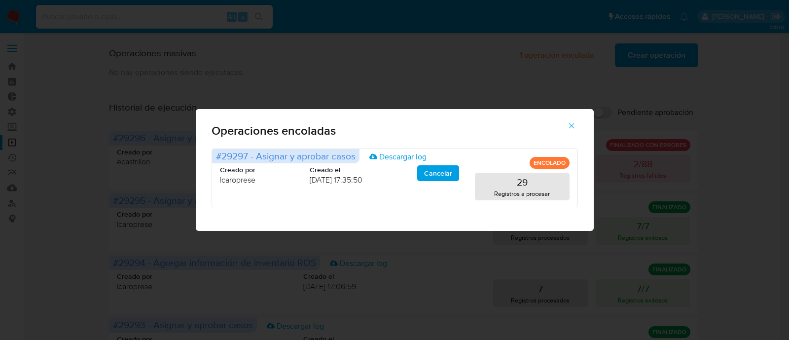
click at [572, 126] on icon "button" at bounding box center [571, 125] width 9 height 9
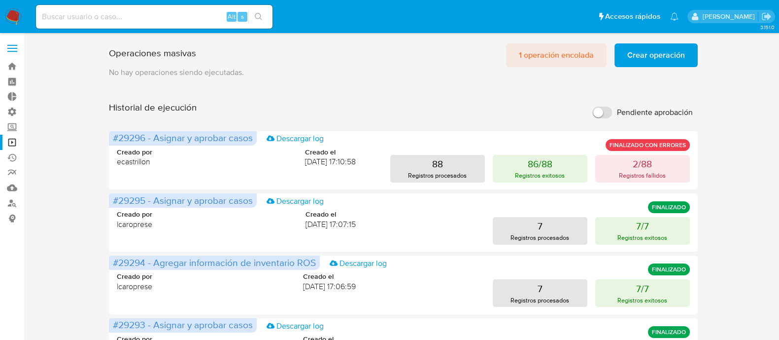
click at [561, 55] on span "1 operación encolada" at bounding box center [556, 55] width 75 height 22
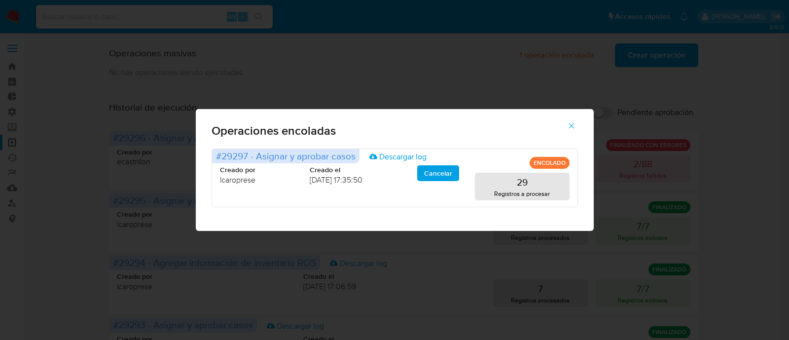
click at [571, 127] on icon "button" at bounding box center [571, 125] width 9 height 9
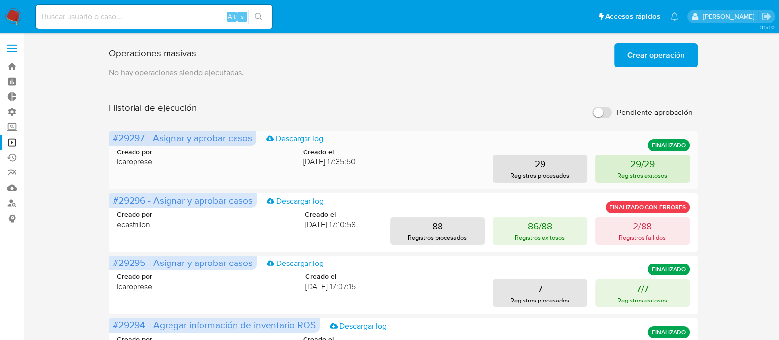
click at [629, 175] on p "Registros exitosos" at bounding box center [643, 175] width 50 height 9
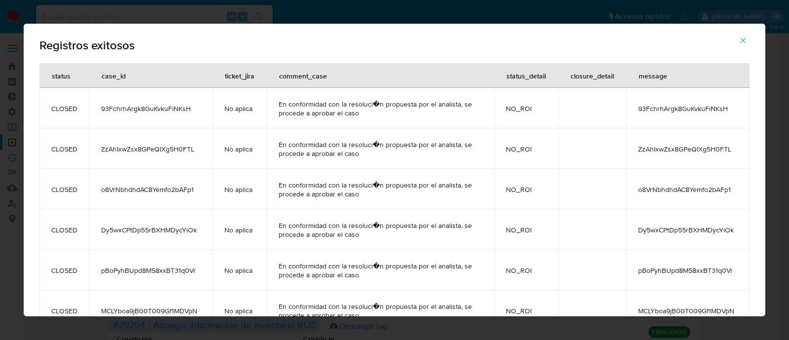
click at [743, 40] on icon "button" at bounding box center [742, 40] width 5 height 5
